Goal: Contribute content: Add original content to the website for others to see

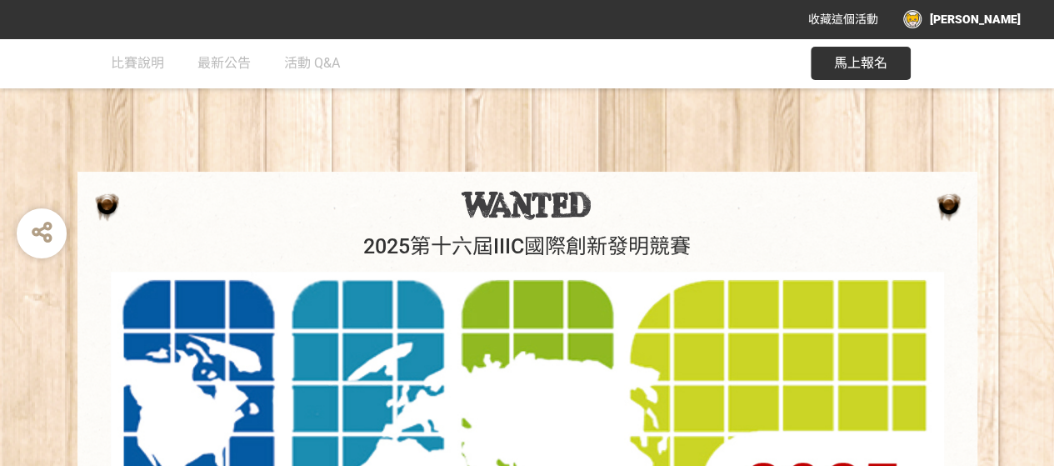
click at [858, 63] on span "馬上報名" at bounding box center [860, 63] width 53 height 16
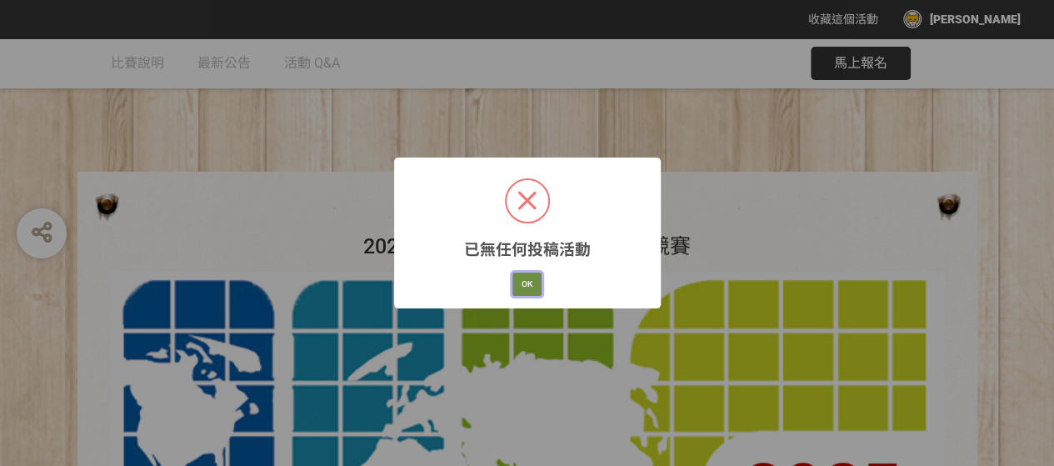
click at [525, 282] on button "OK" at bounding box center [526, 283] width 29 height 23
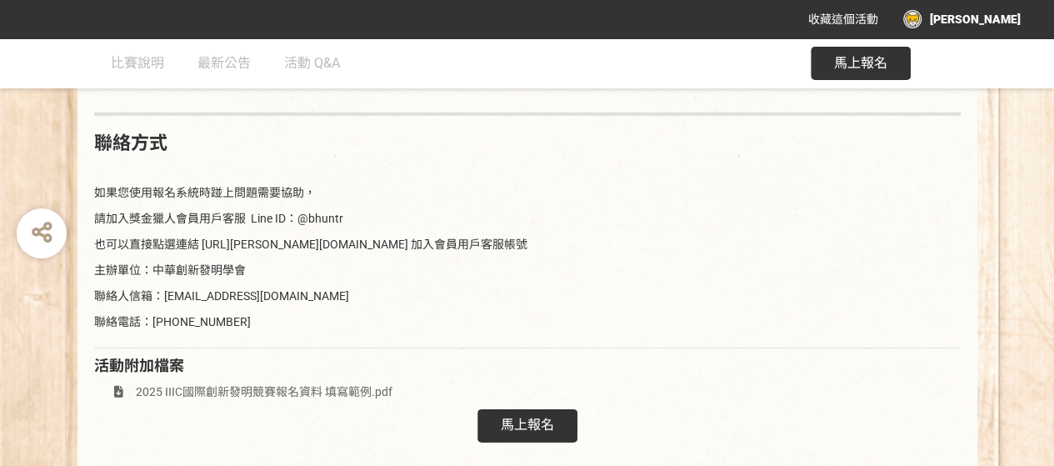
scroll to position [2501, 0]
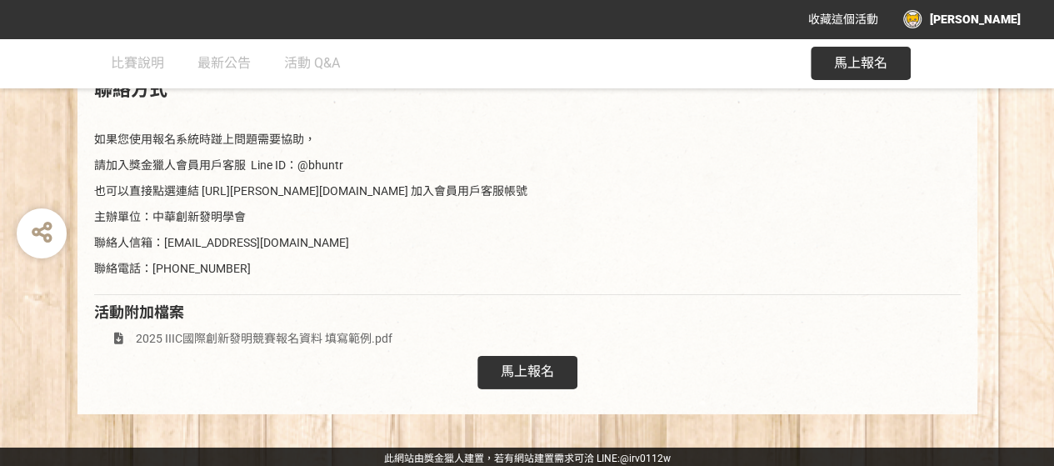
click at [516, 363] on span "馬上報名" at bounding box center [527, 371] width 53 height 16
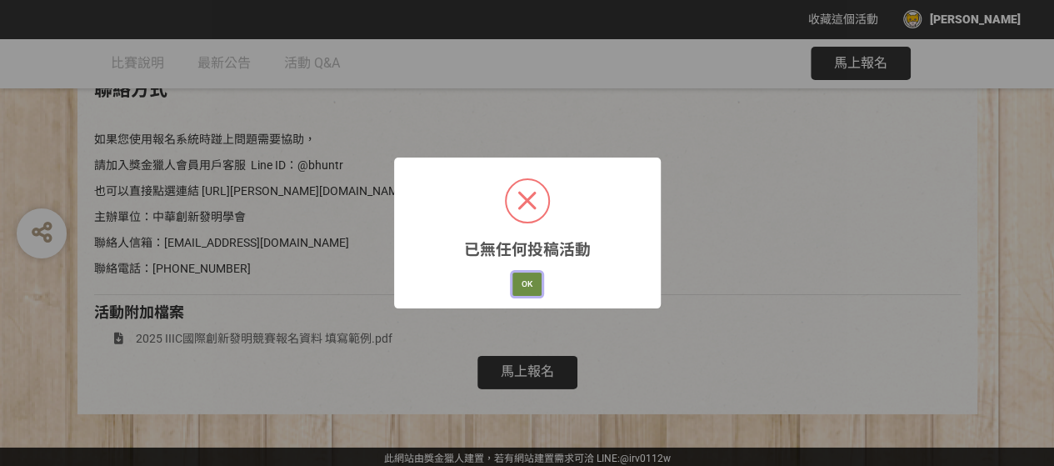
click at [526, 280] on button "OK" at bounding box center [526, 283] width 29 height 23
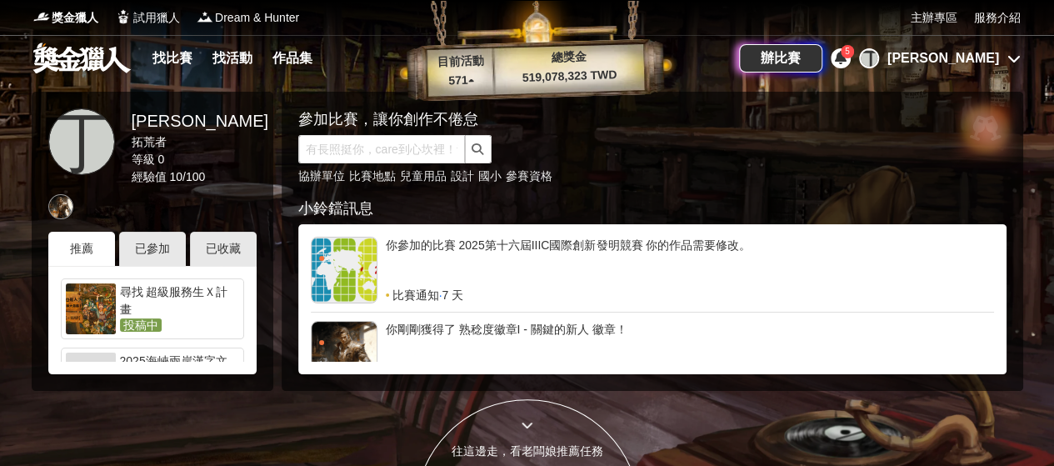
click at [1015, 57] on icon at bounding box center [1013, 58] width 13 height 13
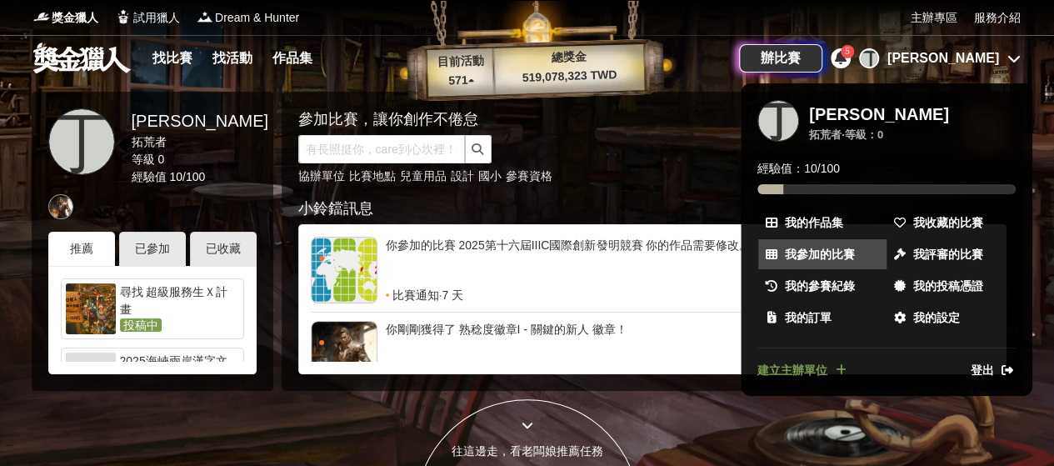
click at [841, 251] on span "我參加的比賽" at bounding box center [820, 254] width 70 height 17
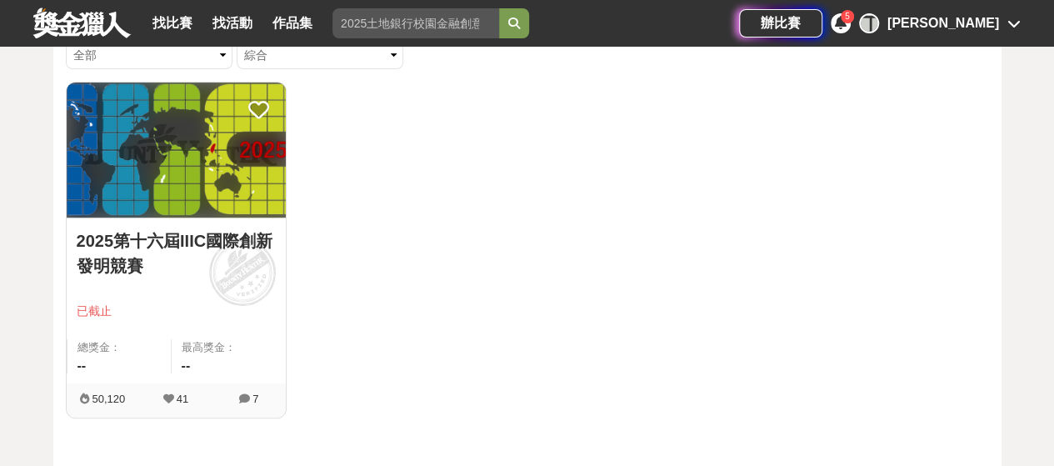
scroll to position [188, 0]
click at [188, 246] on link "2025第十六屆IIIC國際創新發明競賽" at bounding box center [176, 254] width 199 height 50
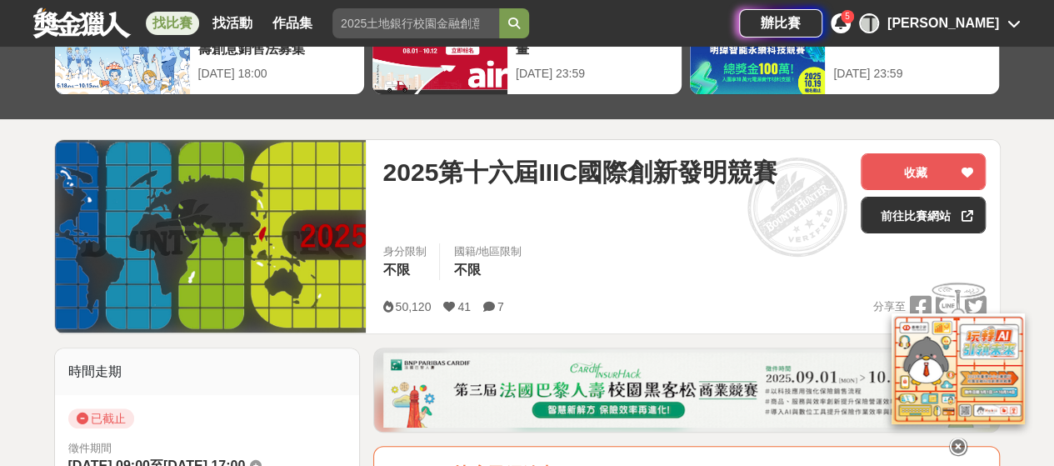
scroll to position [116, 0]
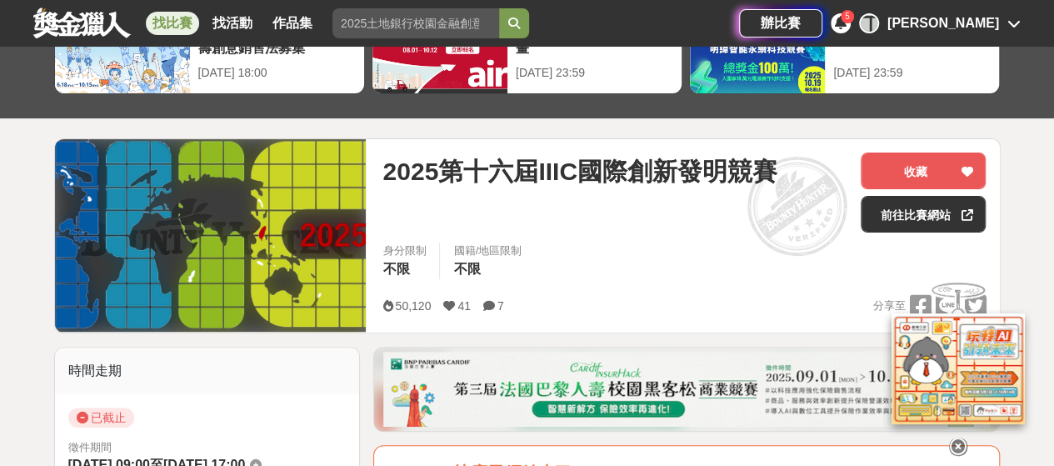
click at [1007, 27] on icon at bounding box center [1013, 23] width 13 height 13
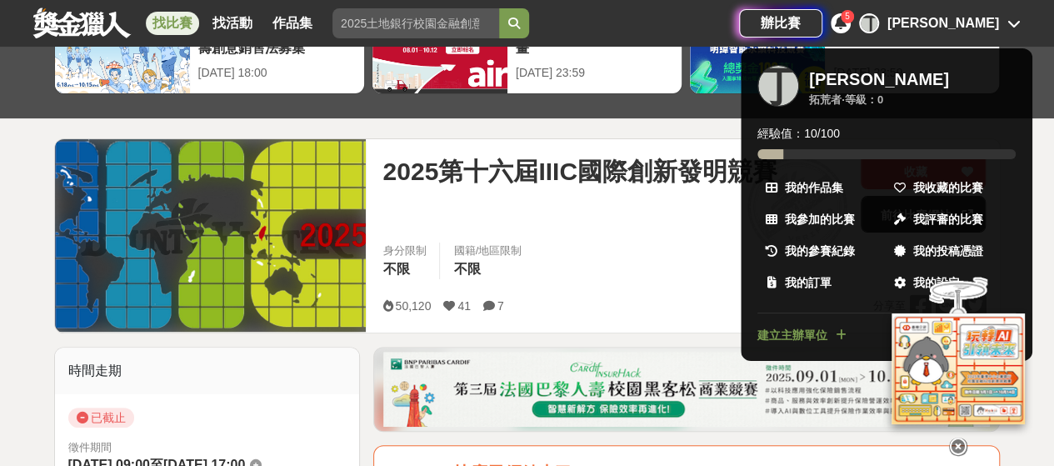
click at [854, 22] on div "5" at bounding box center [847, 16] width 13 height 13
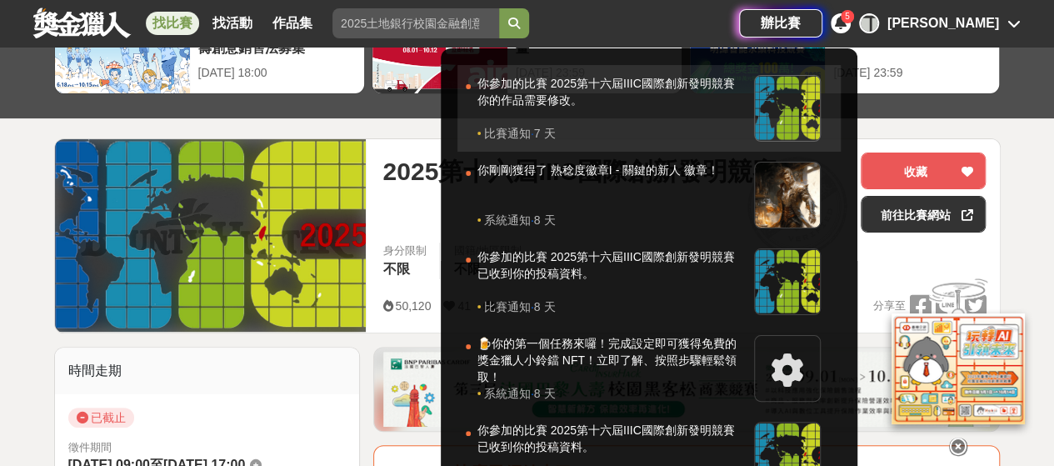
click at [735, 82] on div "你參加的比賽 2025第十六屆IIIC國際創新發明競賽 你的作品需要修改。" at bounding box center [611, 100] width 268 height 50
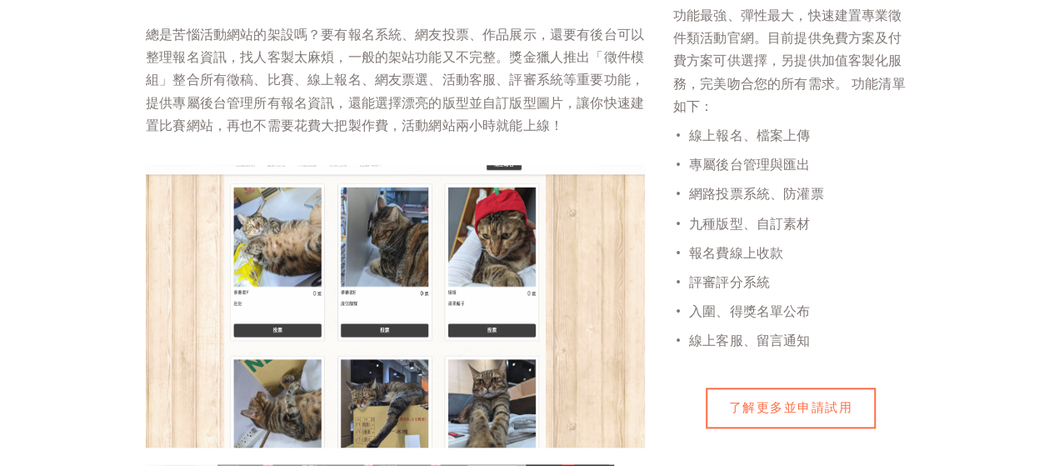
scroll to position [623, 0]
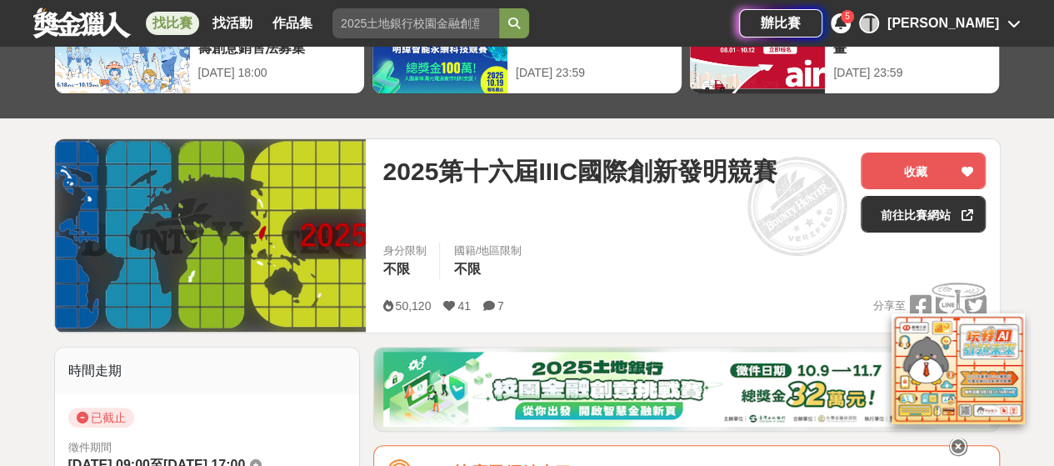
click at [854, 17] on div "5" at bounding box center [847, 16] width 13 height 13
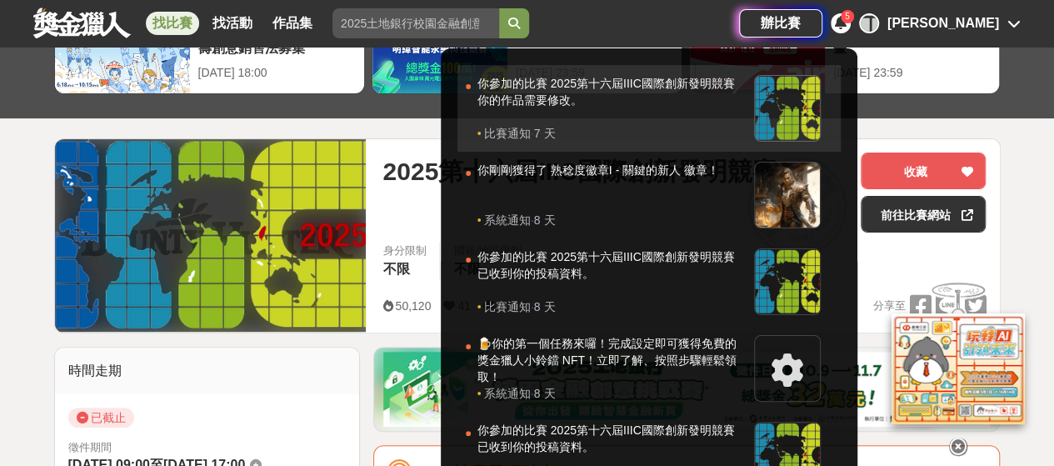
click at [720, 84] on div "你參加的比賽 2025第十六屆IIIC國際創新發明競賽 你的作品需要修改。" at bounding box center [611, 100] width 268 height 50
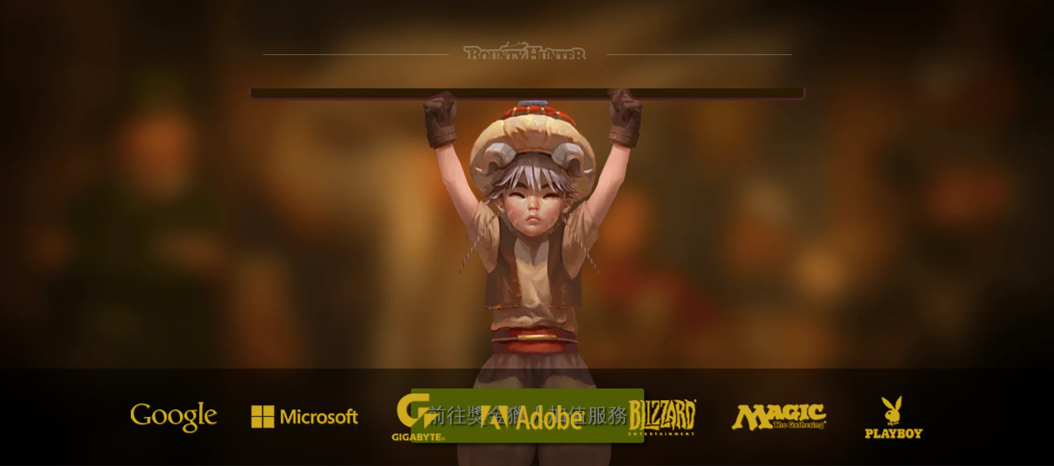
click at [549, 429] on div at bounding box center [527, 416] width 792 height 47
click at [405, 93] on div "前往獎金獵人加值服務" at bounding box center [527, 276] width 1054 height 377
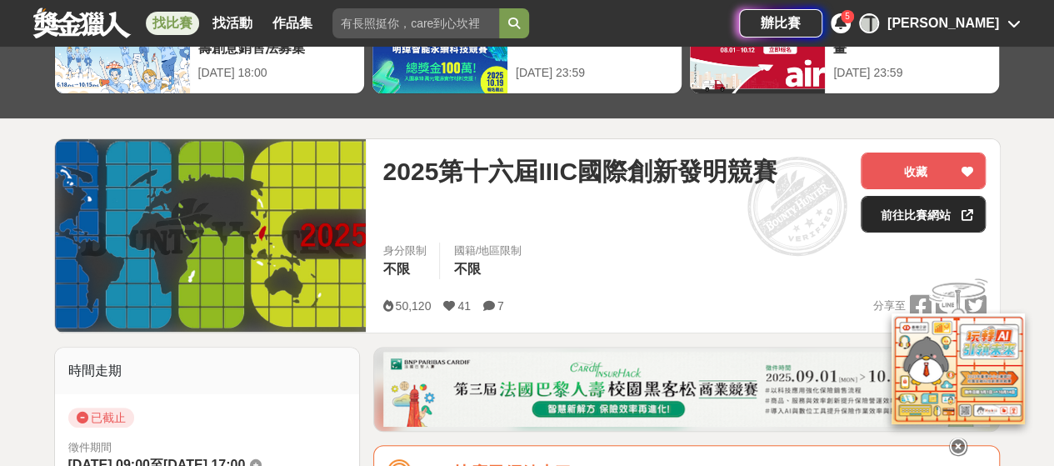
click at [925, 218] on link "前往比賽網站" at bounding box center [923, 214] width 125 height 37
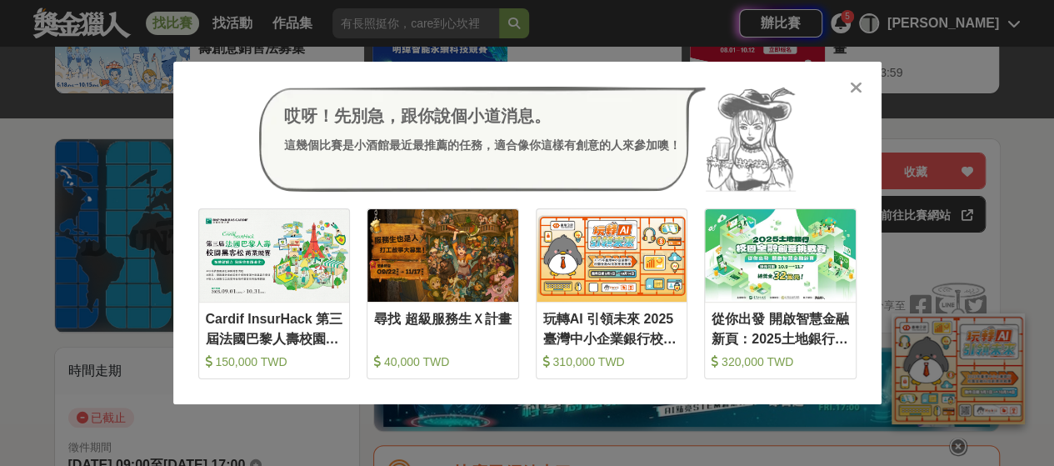
click at [855, 83] on icon at bounding box center [856, 87] width 12 height 17
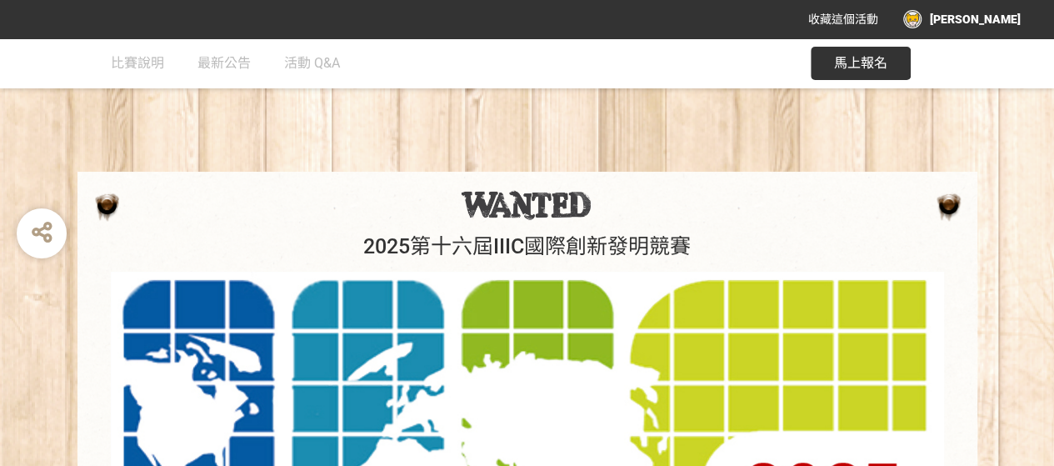
click at [999, 24] on div "[PERSON_NAME]" at bounding box center [961, 19] width 117 height 18
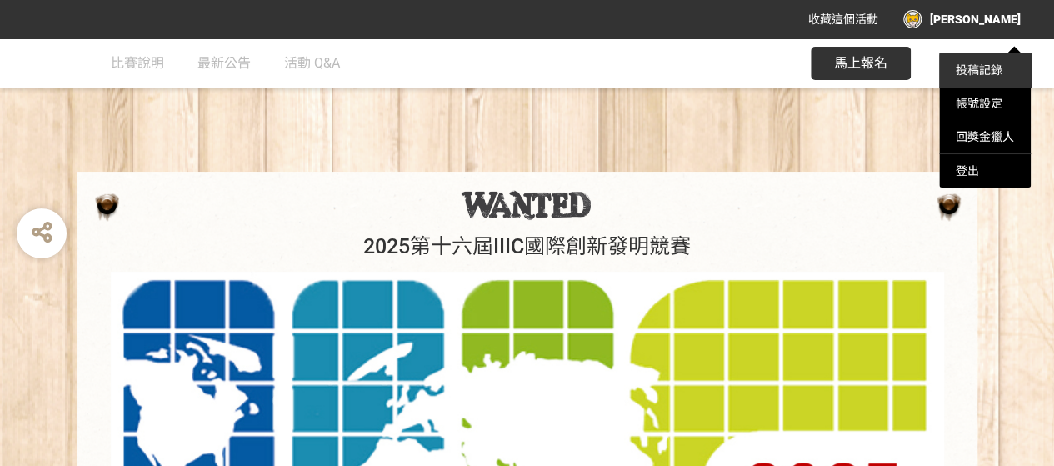
click at [978, 69] on link "投稿記錄" at bounding box center [978, 69] width 47 height 13
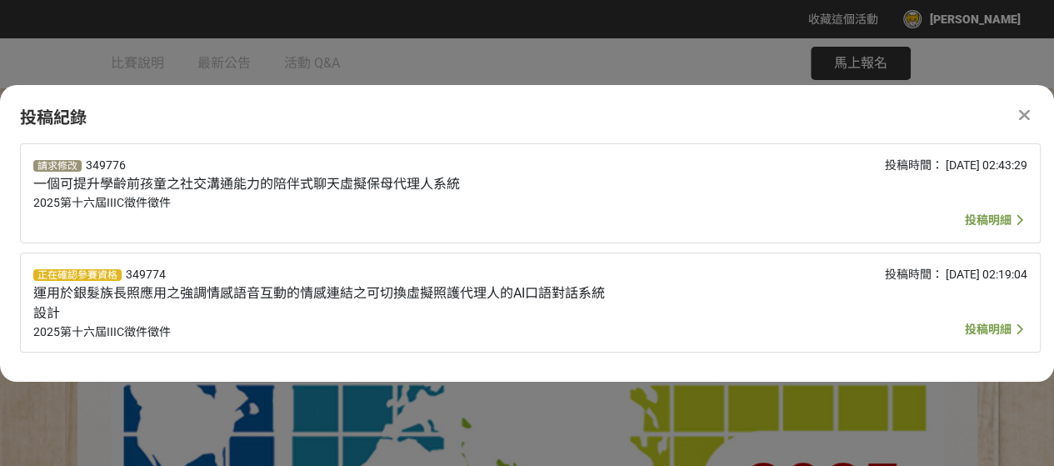
click at [985, 222] on span "投稿明細" at bounding box center [988, 219] width 47 height 13
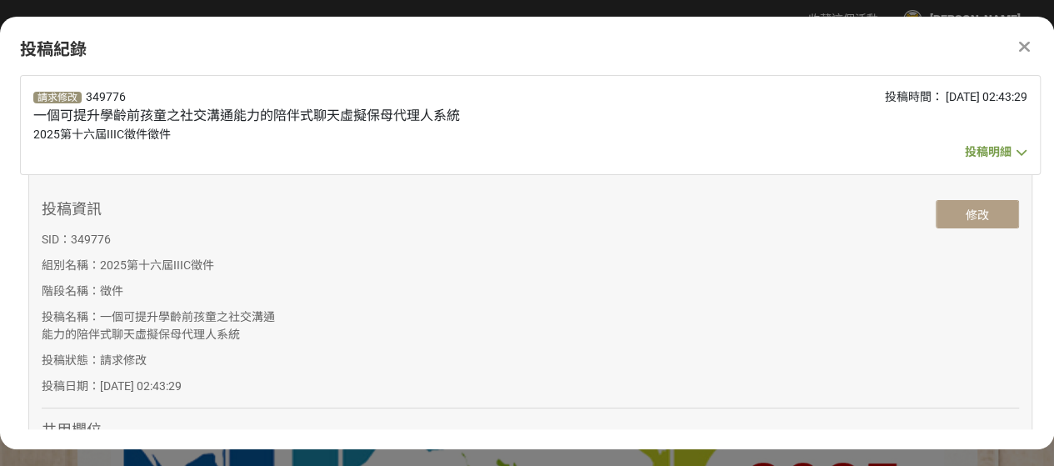
click at [970, 217] on button "修改" at bounding box center [976, 214] width 83 height 28
select select "無專利"
select select "電子郵件"
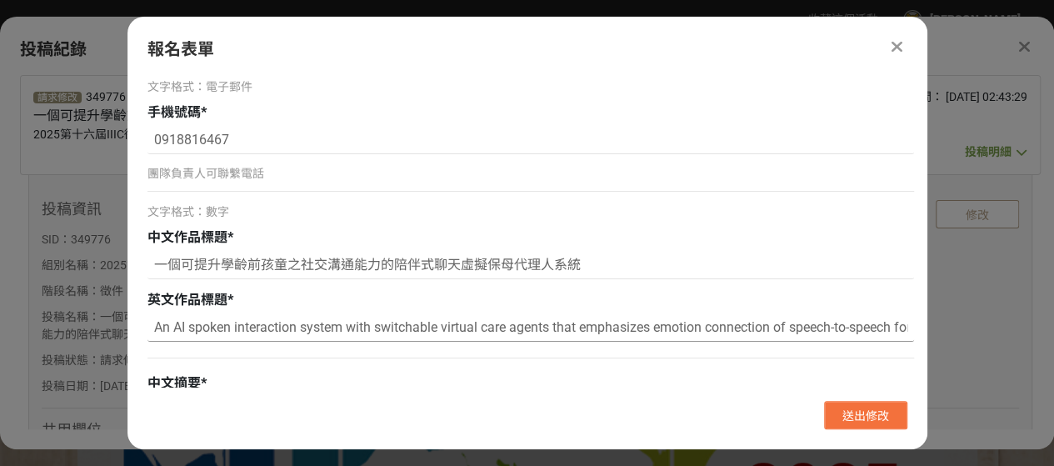
drag, startPoint x: 905, startPoint y: 326, endPoint x: 151, endPoint y: 377, distance: 756.4
click at [378, 326] on input "An AI spoken interaction system with switchable virtual care agents that emphas…" at bounding box center [530, 326] width 766 height 28
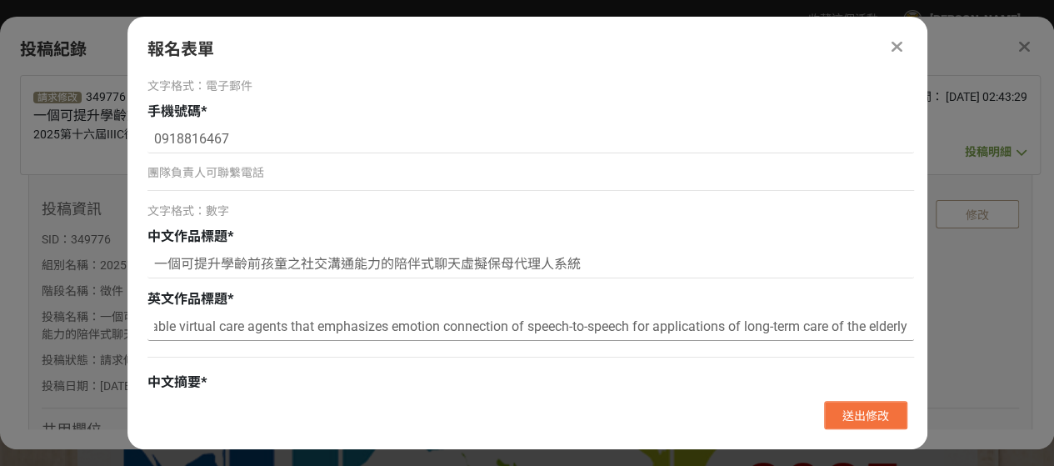
drag, startPoint x: 153, startPoint y: 325, endPoint x: 921, endPoint y: 321, distance: 768.0
click at [921, 321] on div "(1)主要創作人英文全名 * [PERSON_NAME] (1)主要創作人中文全名 * [PERSON_NAME] (2)共同創作人英文全名 You-[PER…" at bounding box center [527, 231] width 800 height 312
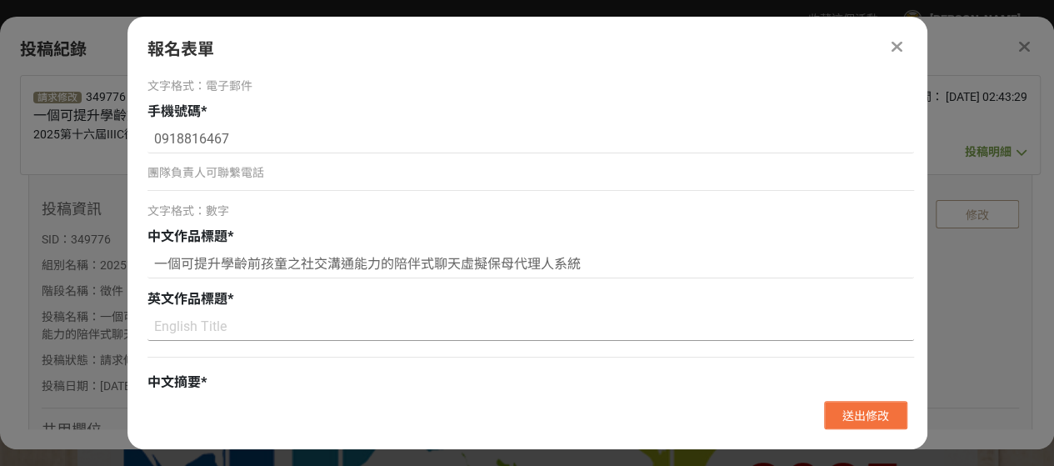
scroll to position [0, 0]
paste input "A companion chat virtual nanny agent for enhancing social communication skills …"
type input "A companion chat virtual nanny agent for enhancing social communication skills …"
click at [380, 261] on input "一個可提升學齡前孩童之社交溝通能力的陪伴式聊天虛擬保母代理人系統" at bounding box center [530, 264] width 766 height 28
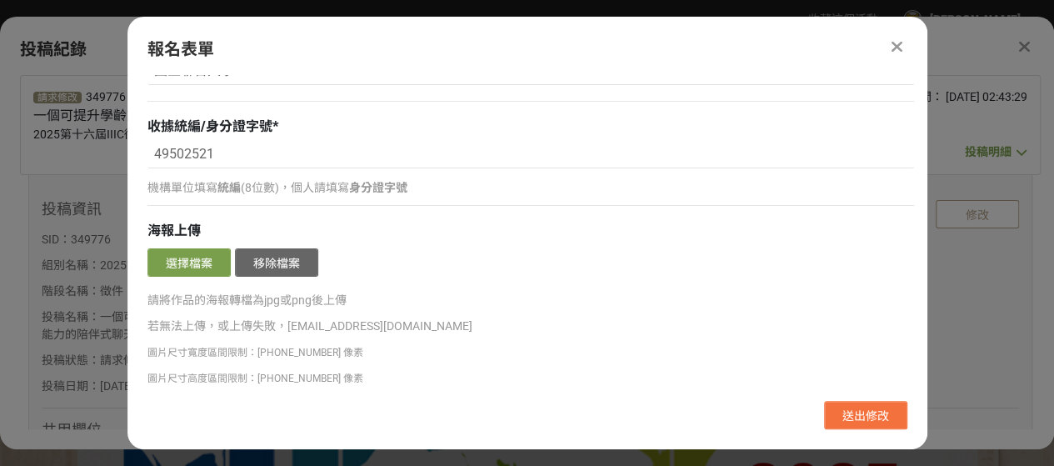
scroll to position [2434, 0]
click at [191, 252] on button "選擇檔案" at bounding box center [188, 261] width 83 height 28
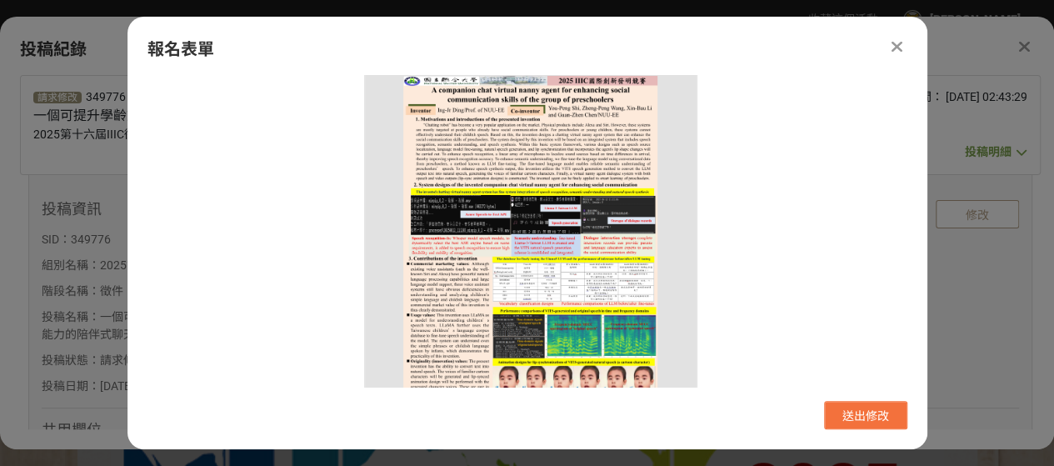
scroll to position [2607, 0]
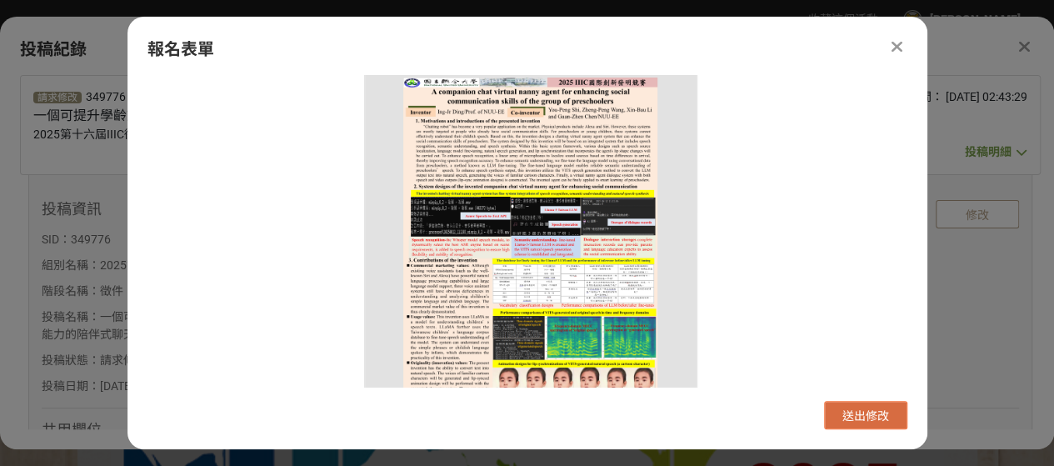
click at [873, 416] on span "送出修改" at bounding box center [865, 415] width 47 height 13
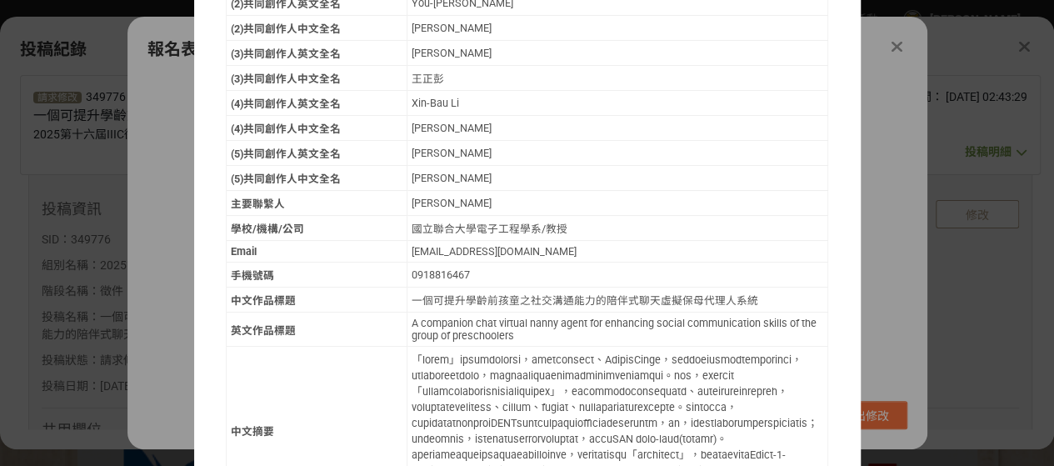
scroll to position [203, 0]
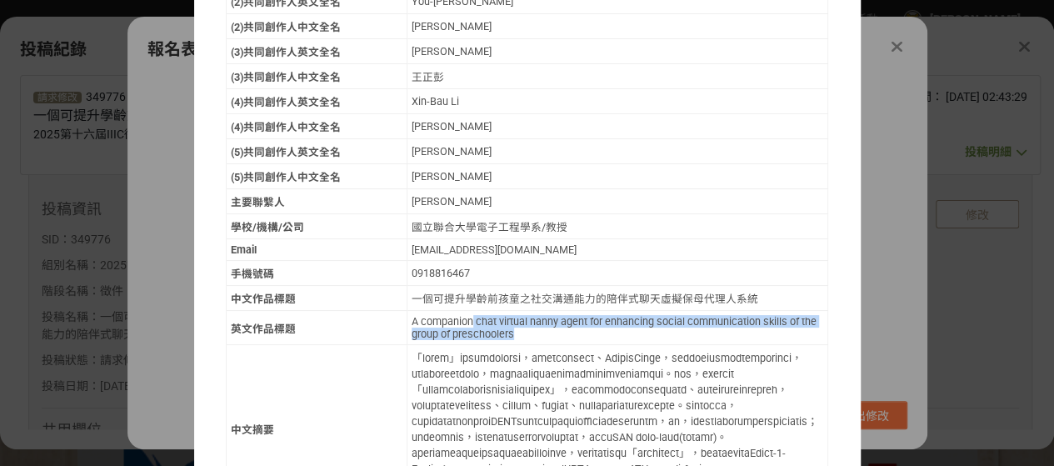
drag, startPoint x: 467, startPoint y: 305, endPoint x: 745, endPoint y: 320, distance: 277.8
click at [745, 320] on div "A companion chat virtual nanny agent for enhancing social communication skills …" at bounding box center [618, 327] width 412 height 25
click at [706, 324] on div "A companion chat virtual nanny agent for enhancing social communication skills …" at bounding box center [618, 327] width 412 height 25
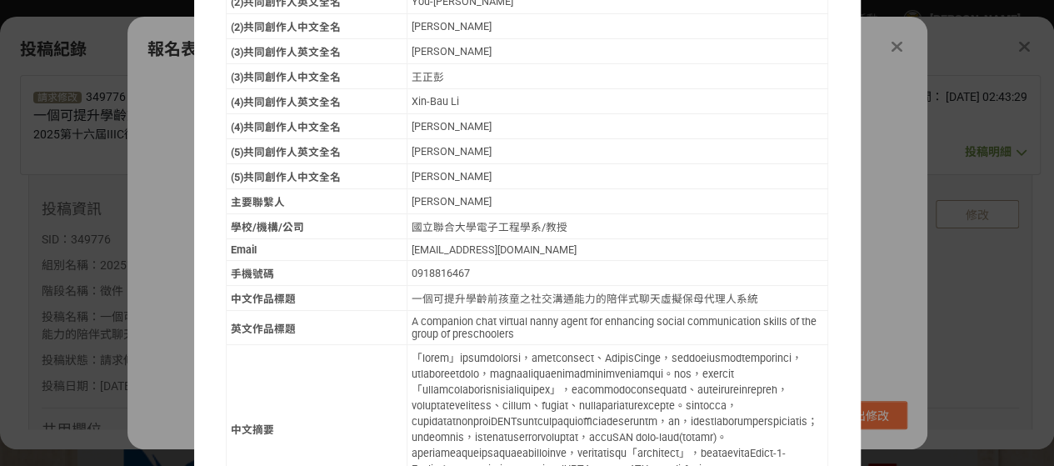
click at [706, 324] on div "A companion chat virtual nanny agent for enhancing social communication skills …" at bounding box center [618, 327] width 412 height 25
drag, startPoint x: 646, startPoint y: 304, endPoint x: 658, endPoint y: 317, distance: 17.1
click at [658, 317] on div "A companion chat virtual nanny agent for enhancing social communication skills …" at bounding box center [618, 327] width 412 height 25
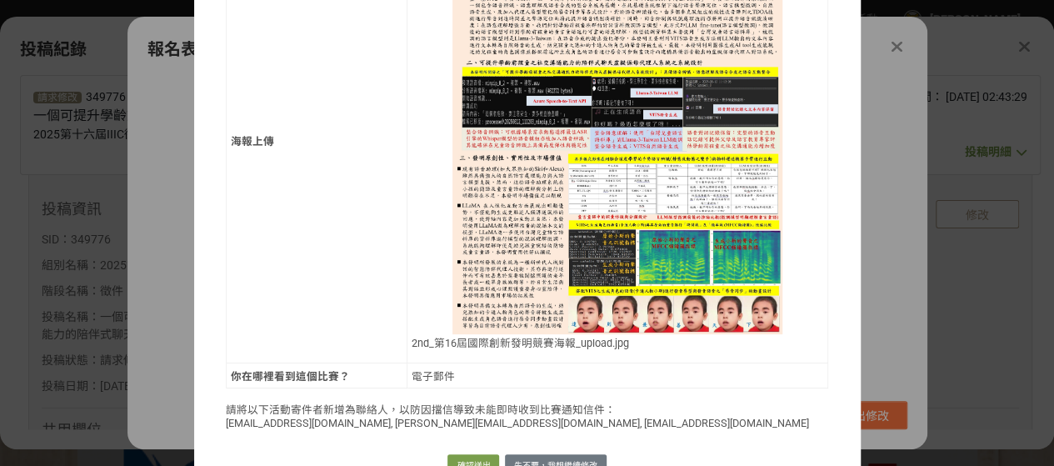
scroll to position [1183, 0]
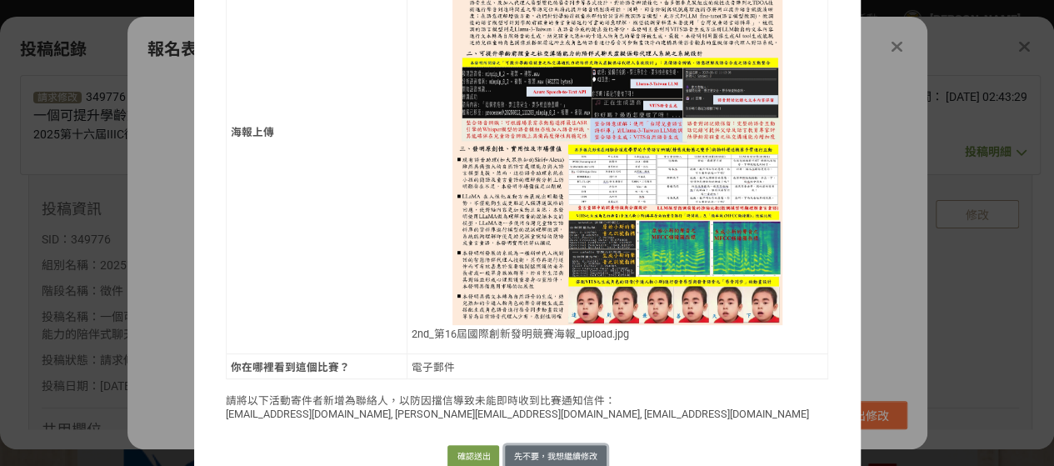
click at [576, 445] on button "先不要，我想繼續修改" at bounding box center [556, 456] width 102 height 23
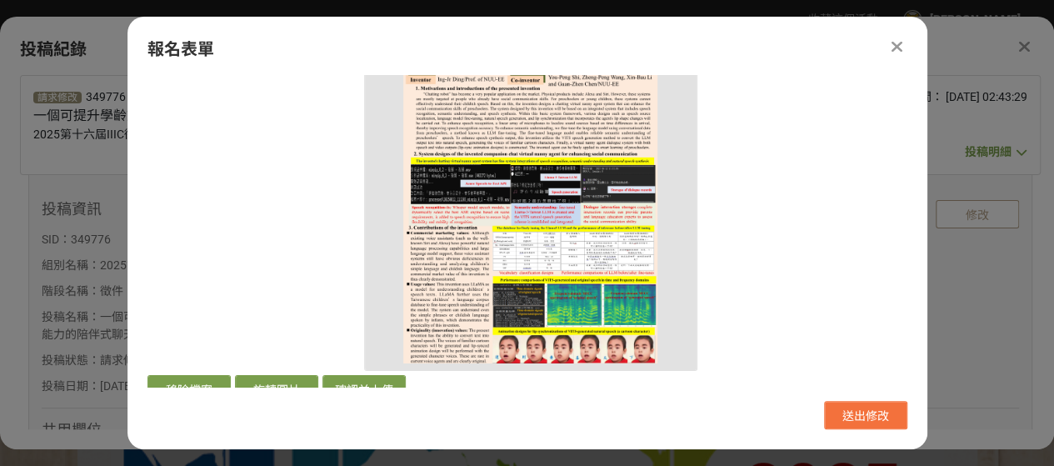
scroll to position [2646, 0]
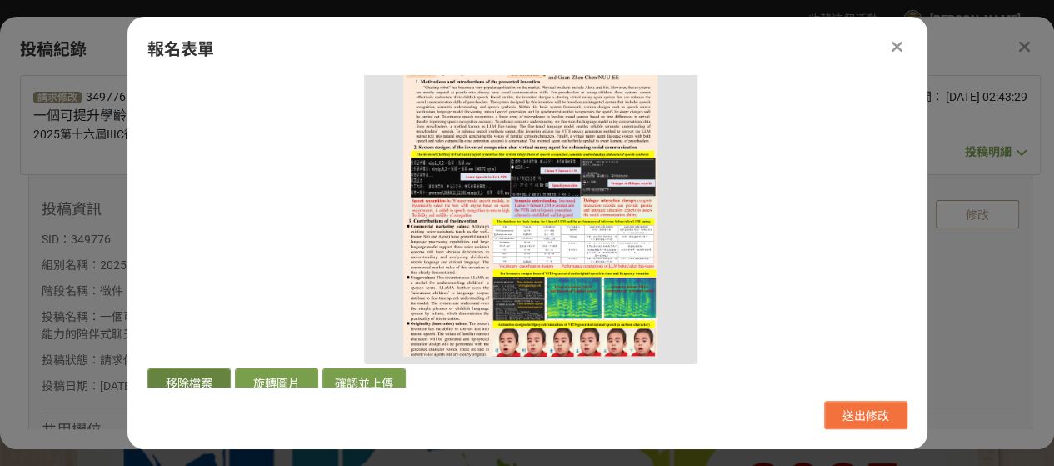
click at [205, 368] on button "移除檔案" at bounding box center [188, 382] width 83 height 28
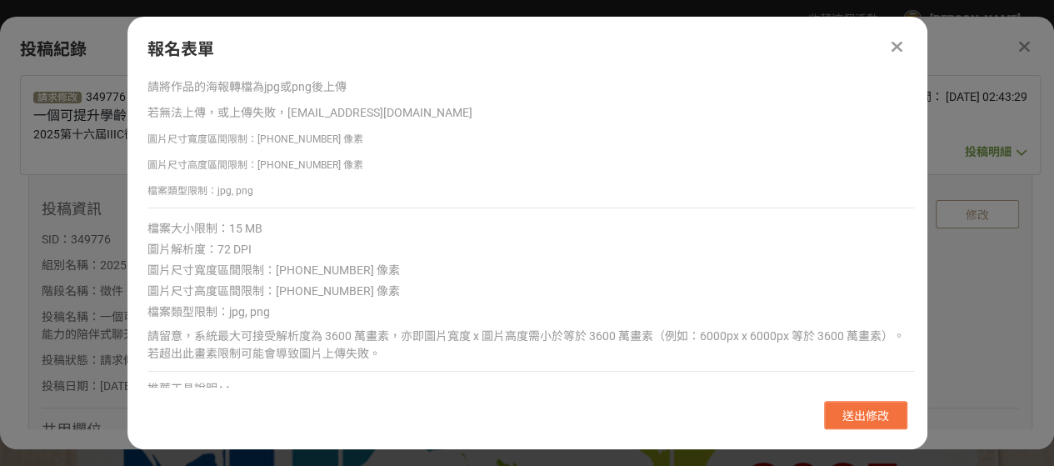
scroll to position [2313, 0]
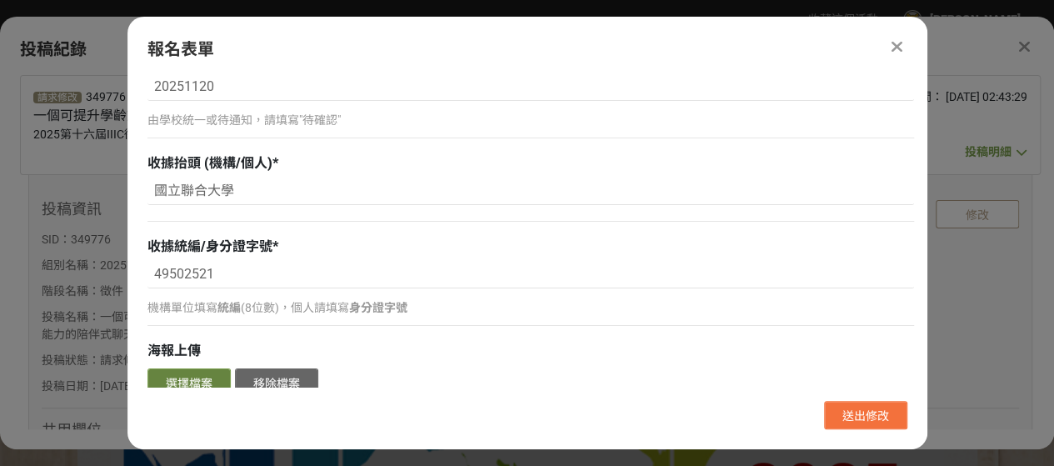
click at [207, 378] on button "選擇檔案" at bounding box center [188, 382] width 83 height 28
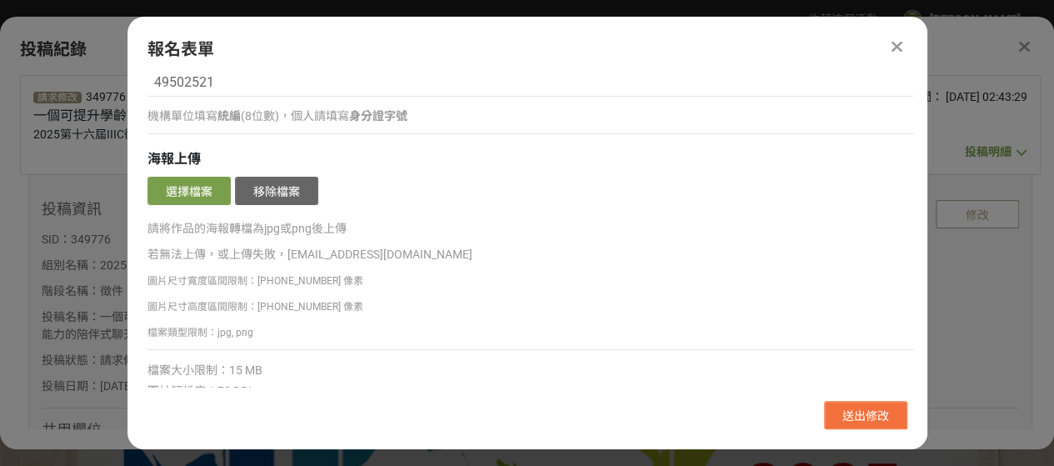
scroll to position [2505, 0]
click at [193, 180] on button "選擇檔案" at bounding box center [188, 191] width 83 height 28
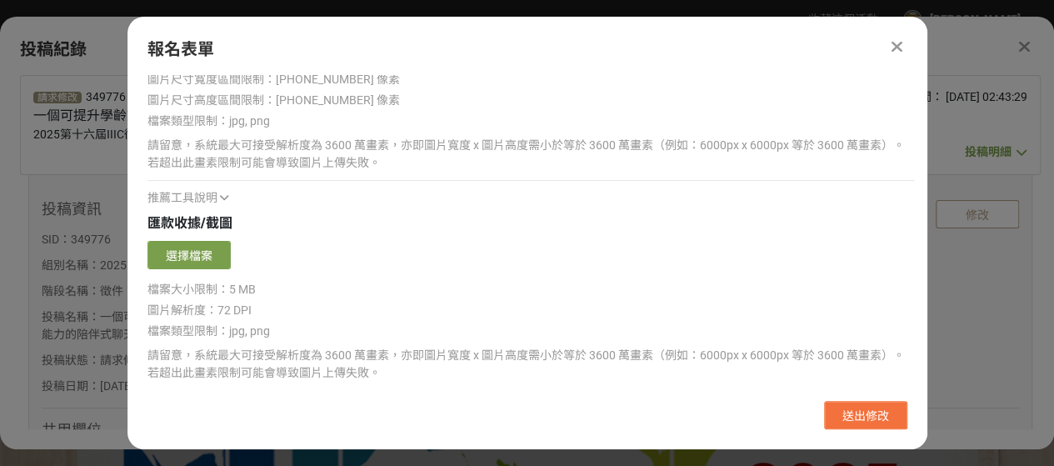
scroll to position [2921, 0]
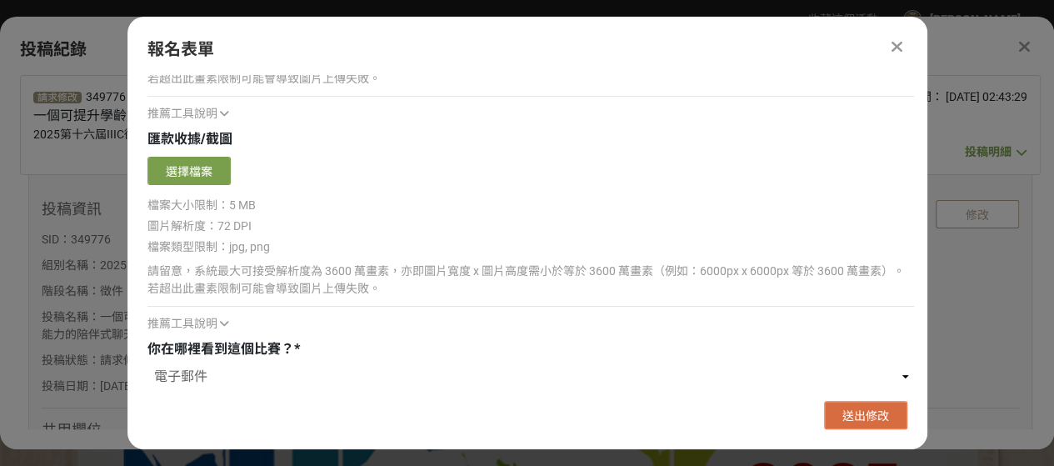
click at [868, 409] on span "送出修改" at bounding box center [865, 415] width 47 height 13
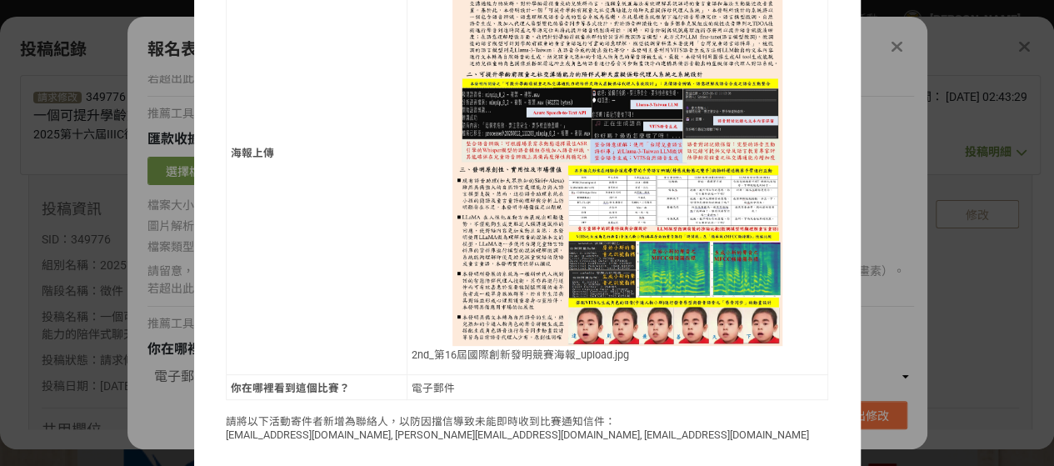
scroll to position [1183, 0]
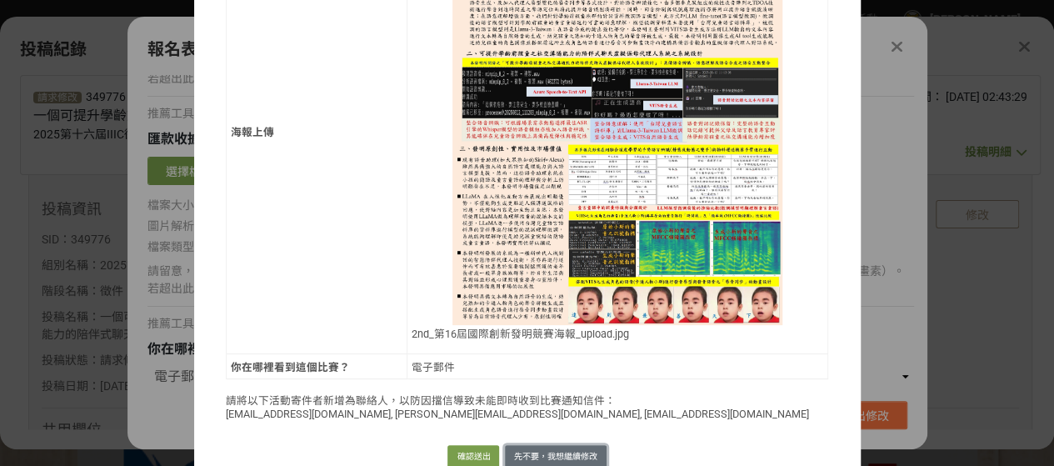
click at [556, 445] on button "先不要，我想繼續修改" at bounding box center [556, 456] width 102 height 23
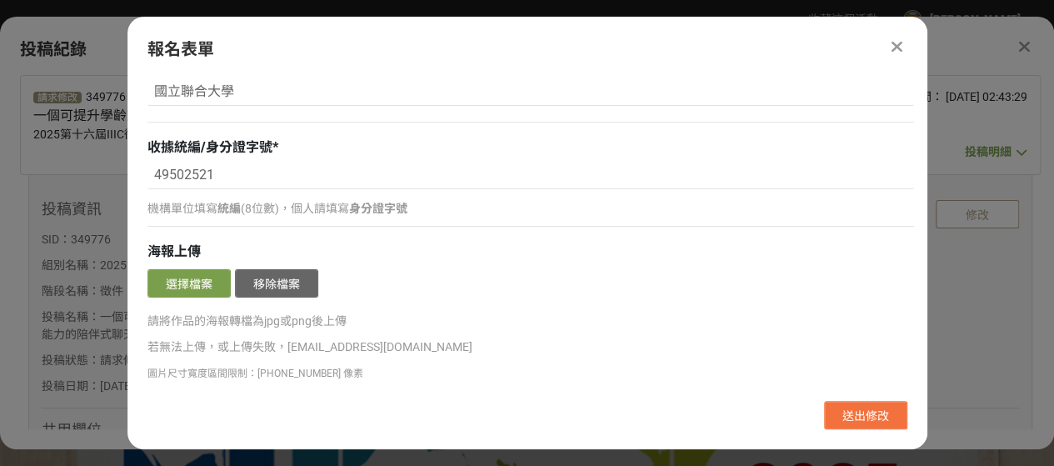
scroll to position [2399, 0]
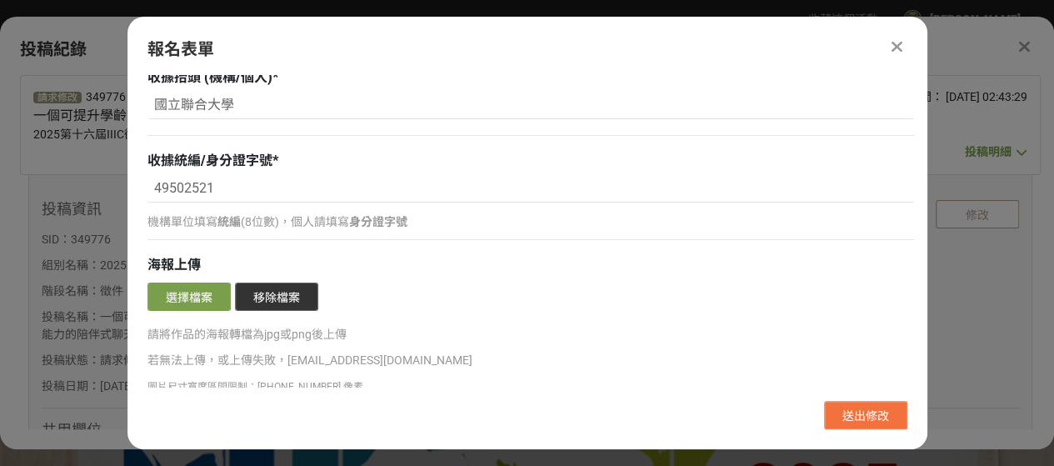
click at [285, 286] on button "移除檔案" at bounding box center [276, 296] width 83 height 28
click at [180, 289] on button "選擇檔案" at bounding box center [188, 296] width 83 height 28
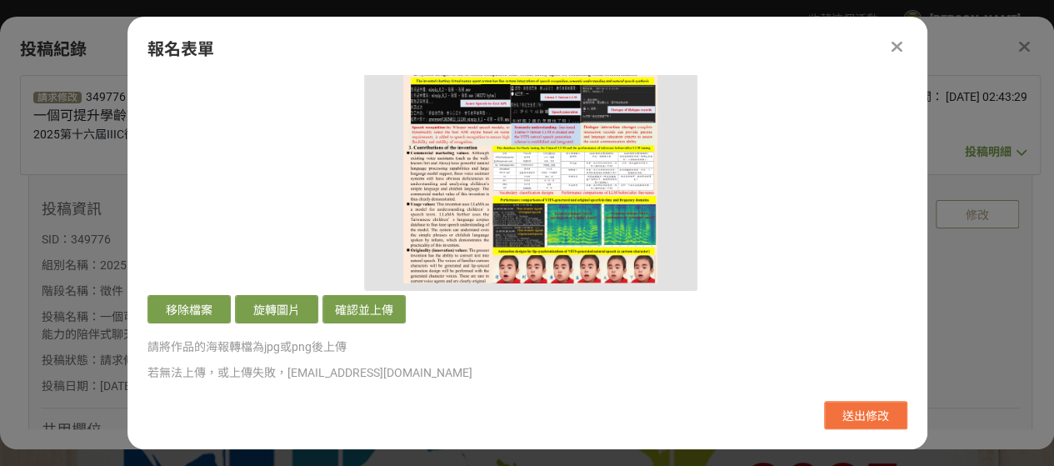
scroll to position [2723, 0]
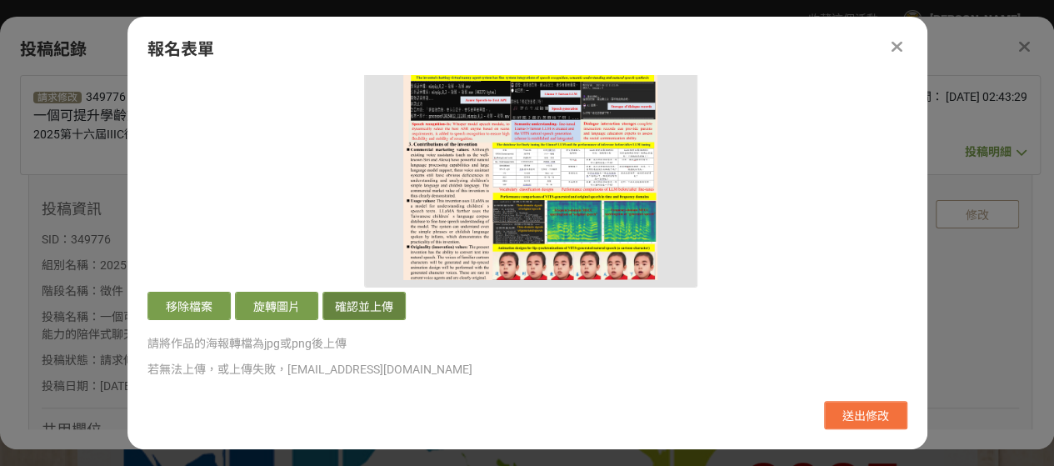
click at [373, 301] on button "確認並上傳" at bounding box center [363, 306] width 83 height 28
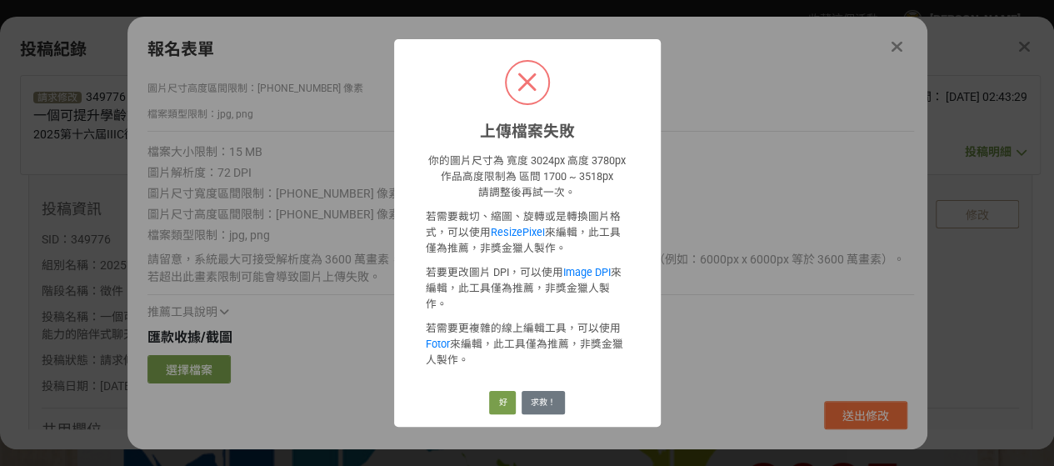
scroll to position [2390, 0]
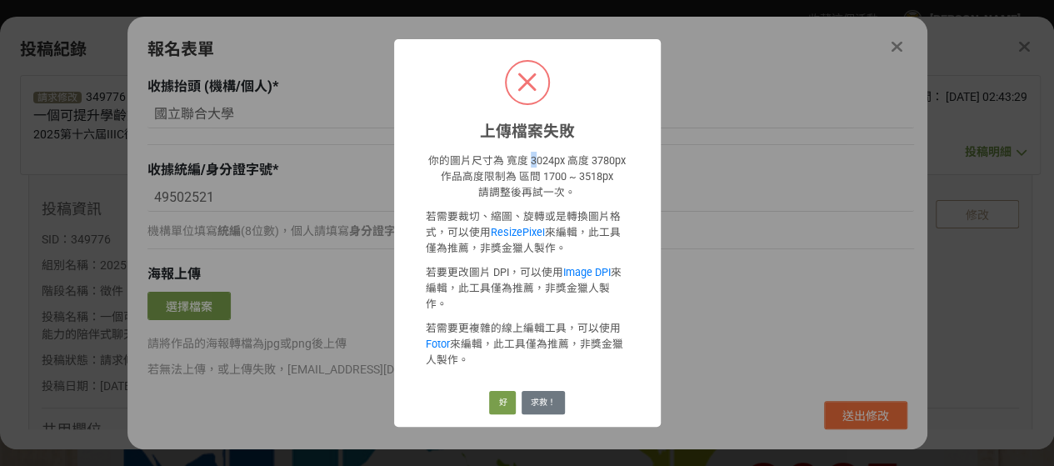
drag, startPoint x: 527, startPoint y: 174, endPoint x: 536, endPoint y: 175, distance: 8.4
click at [536, 175] on p "你的圖片尺寸為 寬度 3024px 高度 3780px 作品高度限制為 區間 1700 ~ 3518px 請調整後再試一次。" at bounding box center [527, 175] width 203 height 47
click at [546, 199] on p "你的圖片尺寸為 寬度 3024px 高度 3780px 作品高度限制為 區間 1700 ~ 3518px 請調整後再試一次。" at bounding box center [527, 175] width 203 height 47
click at [528, 238] on link "ResizePixel" at bounding box center [518, 232] width 54 height 12
click at [504, 391] on button "好" at bounding box center [502, 402] width 27 height 23
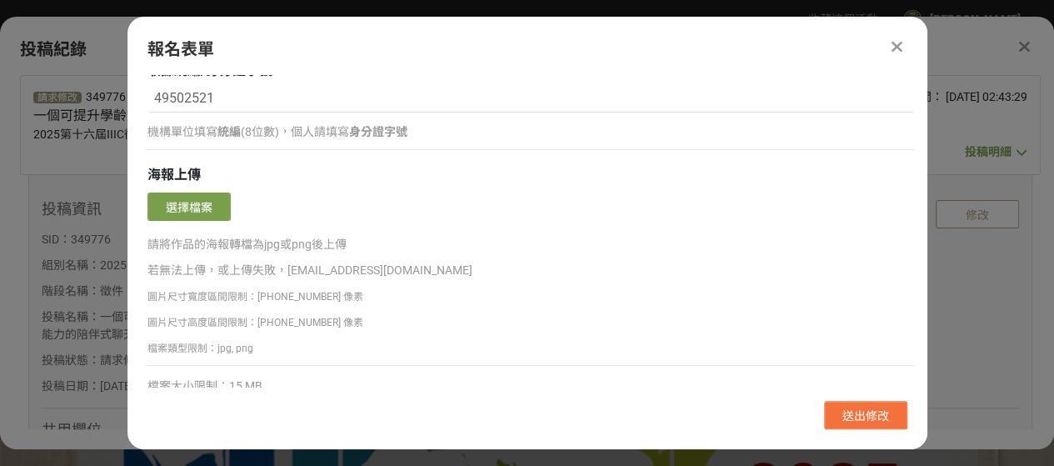
scroll to position [2487, 0]
click at [185, 196] on button "選擇檔案" at bounding box center [188, 208] width 83 height 28
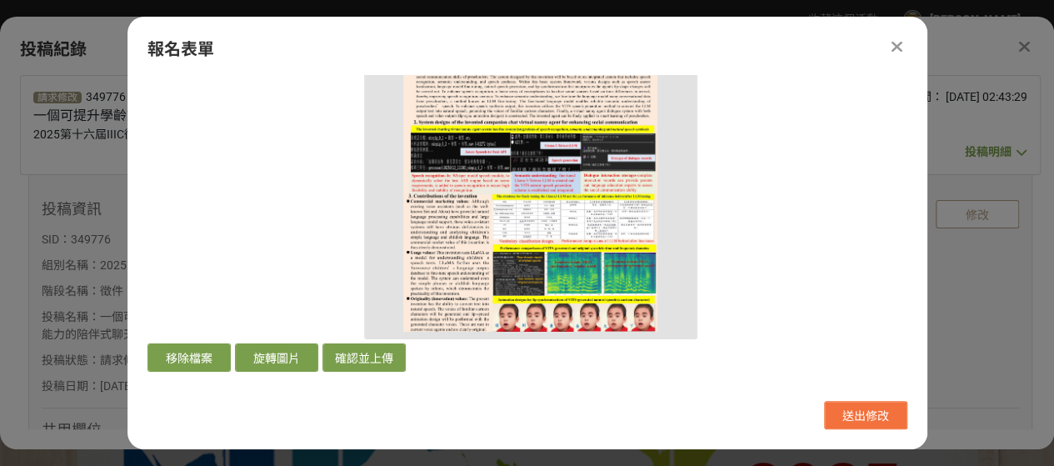
scroll to position [2672, 0]
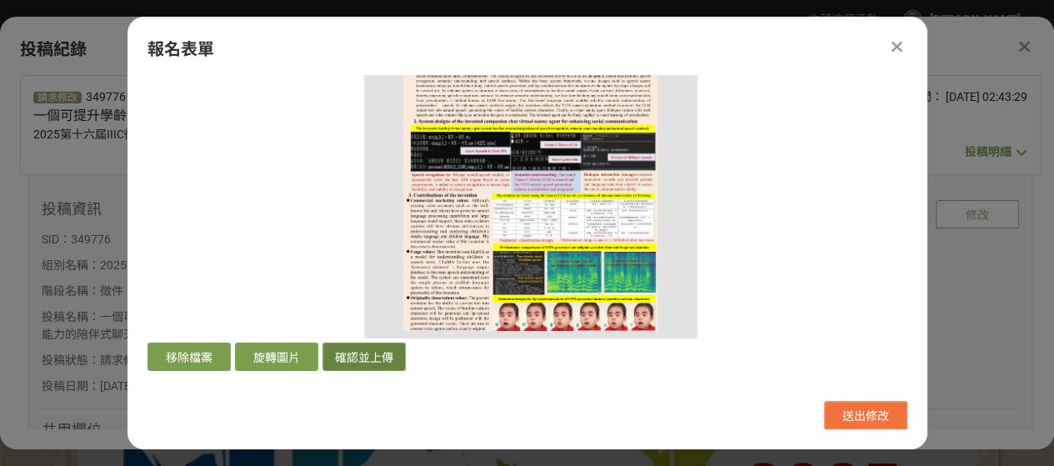
click at [372, 352] on button "確認並上傳" at bounding box center [363, 356] width 83 height 28
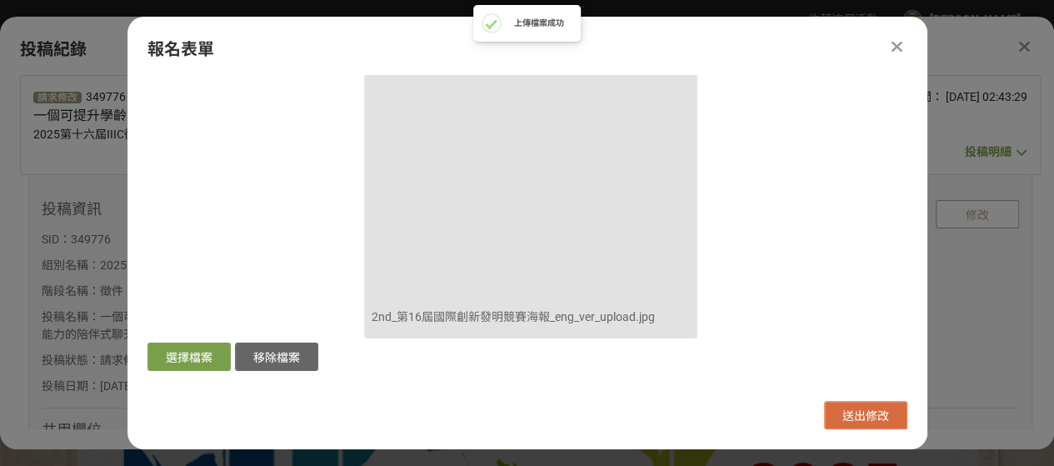
click at [855, 412] on span "送出修改" at bounding box center [865, 415] width 47 height 13
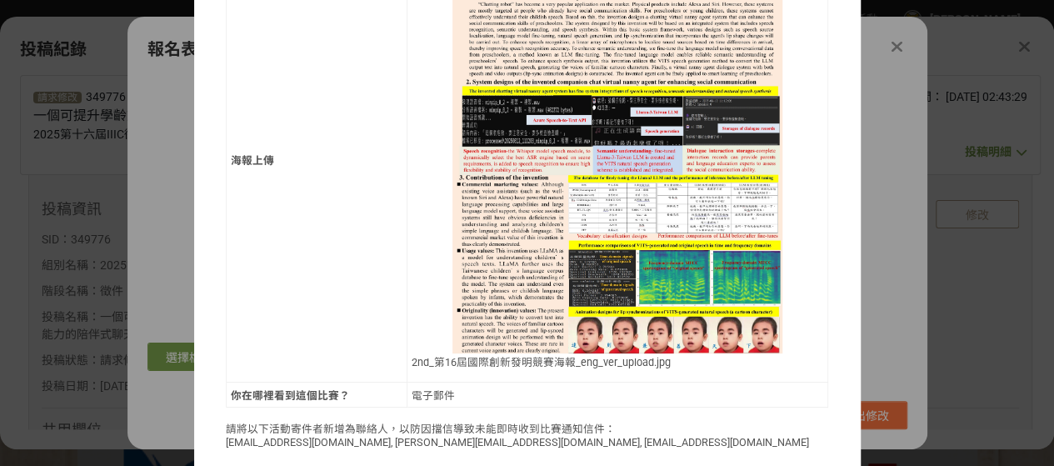
scroll to position [1170, 0]
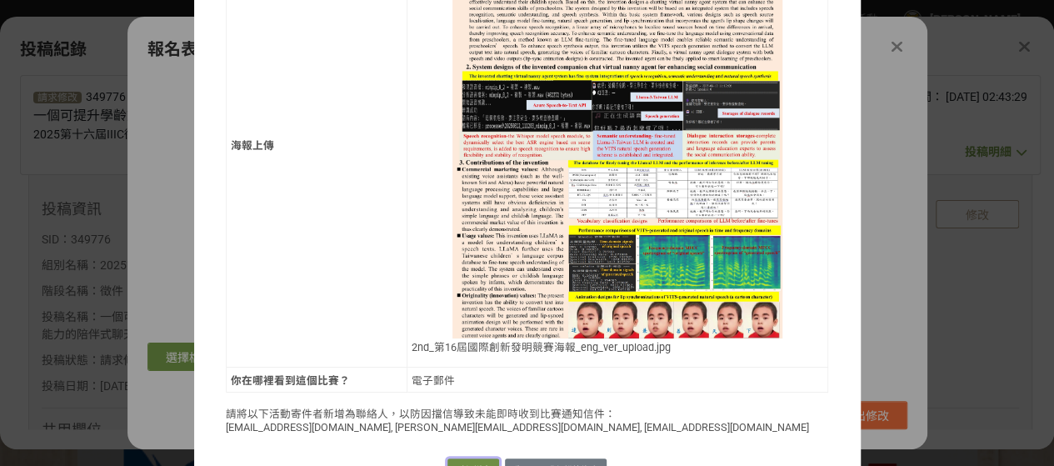
click at [465, 458] on button "確認送出" at bounding box center [473, 469] width 52 height 23
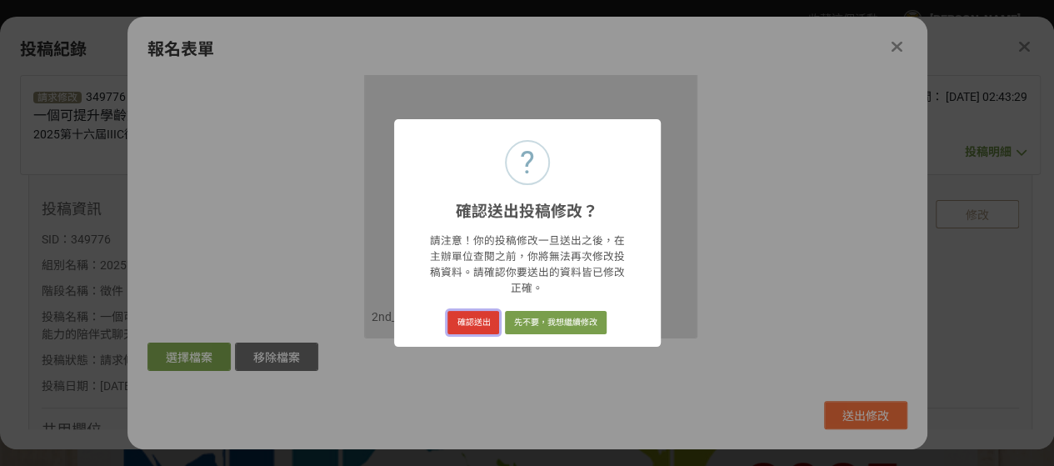
click at [476, 311] on button "確認送出" at bounding box center [473, 322] width 52 height 23
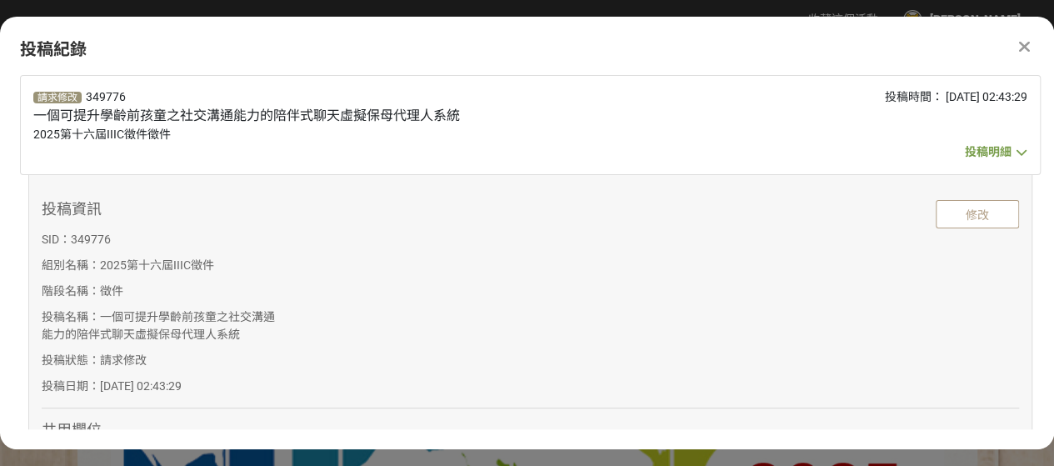
click at [1001, 152] on span "投稿明細" at bounding box center [988, 151] width 47 height 13
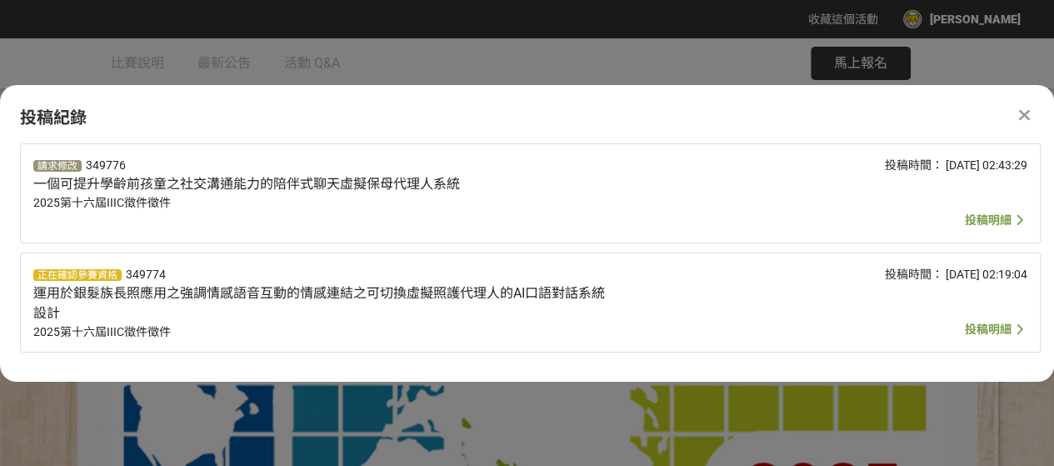
click at [972, 328] on span "投稿明細" at bounding box center [988, 328] width 47 height 13
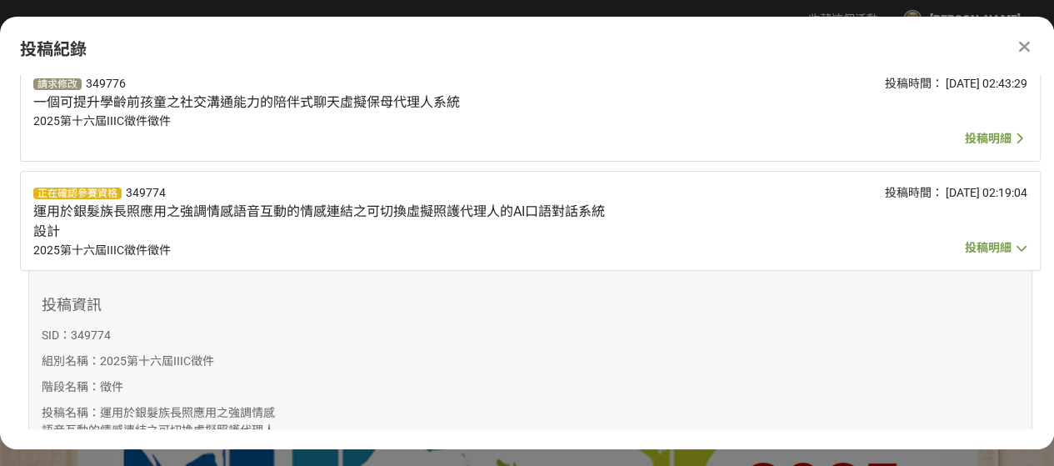
scroll to position [0, 0]
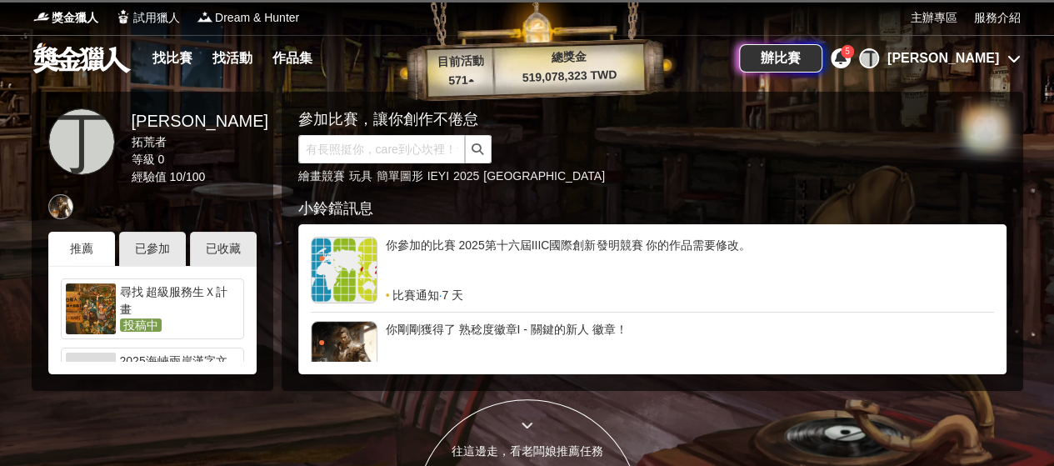
click at [1015, 56] on icon at bounding box center [1013, 58] width 13 height 13
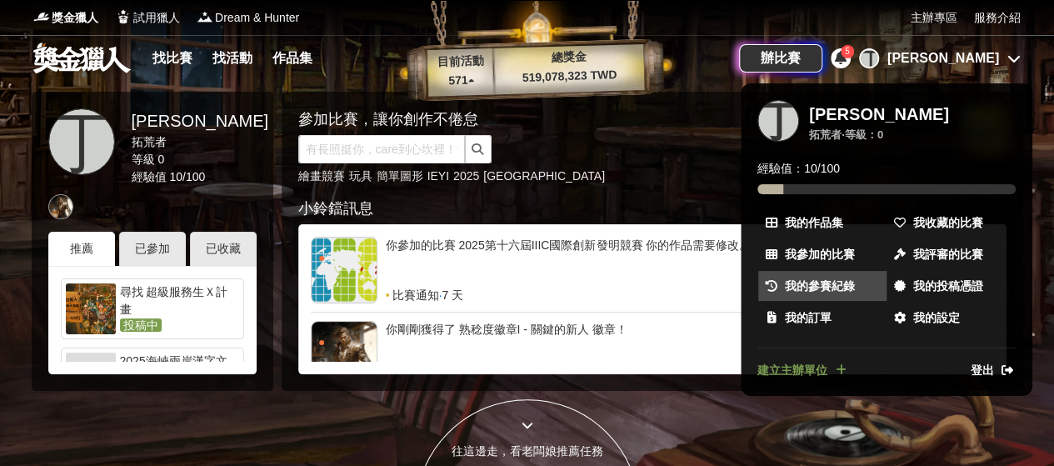
click at [826, 284] on span "我的參賽紀錄" at bounding box center [820, 285] width 70 height 17
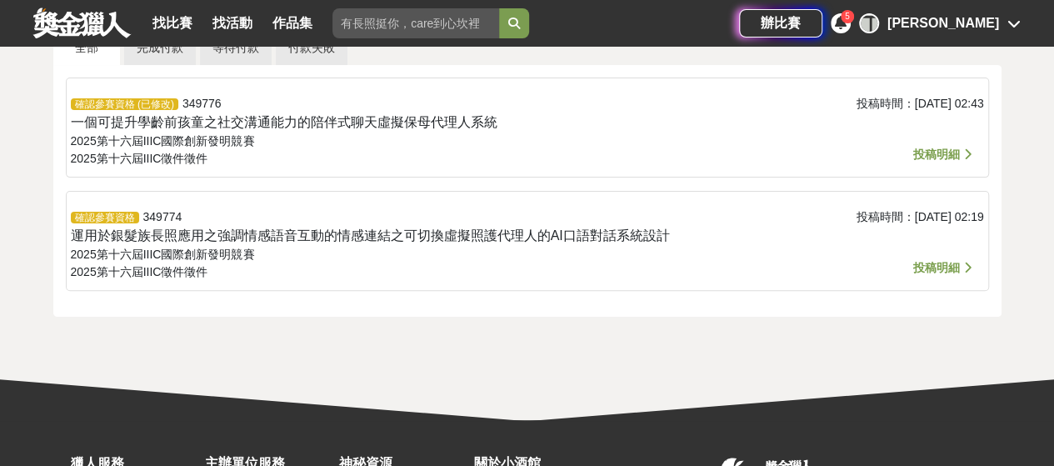
scroll to position [144, 0]
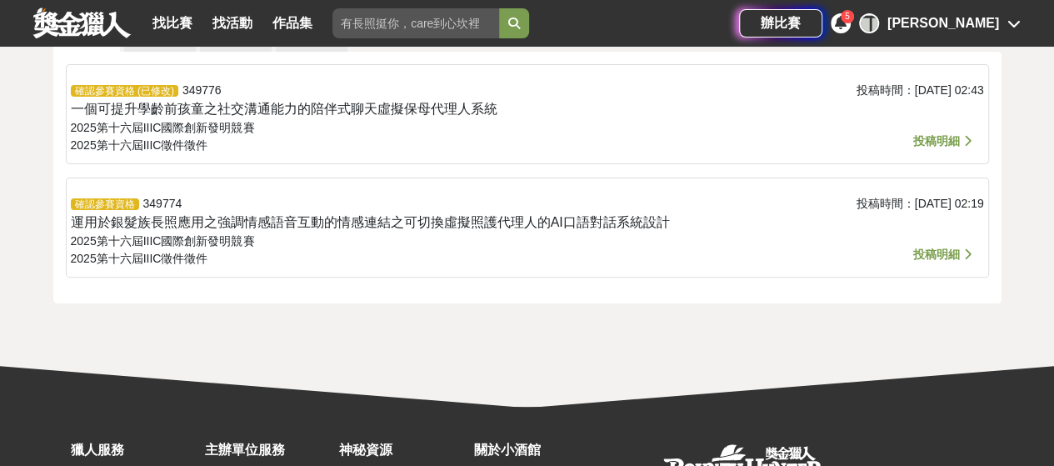
click at [930, 142] on span "投稿明細" at bounding box center [936, 140] width 47 height 13
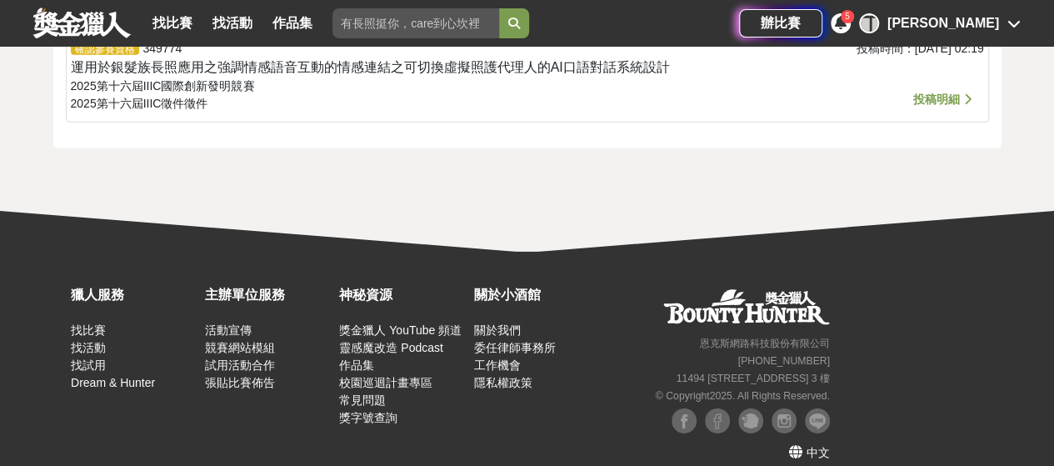
scroll to position [2587, 0]
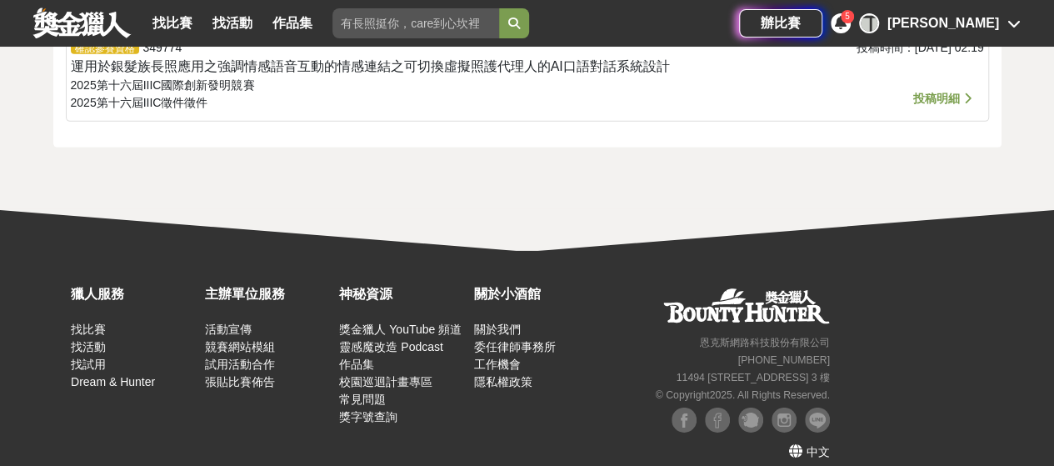
click at [930, 105] on span "投稿明細" at bounding box center [936, 98] width 47 height 13
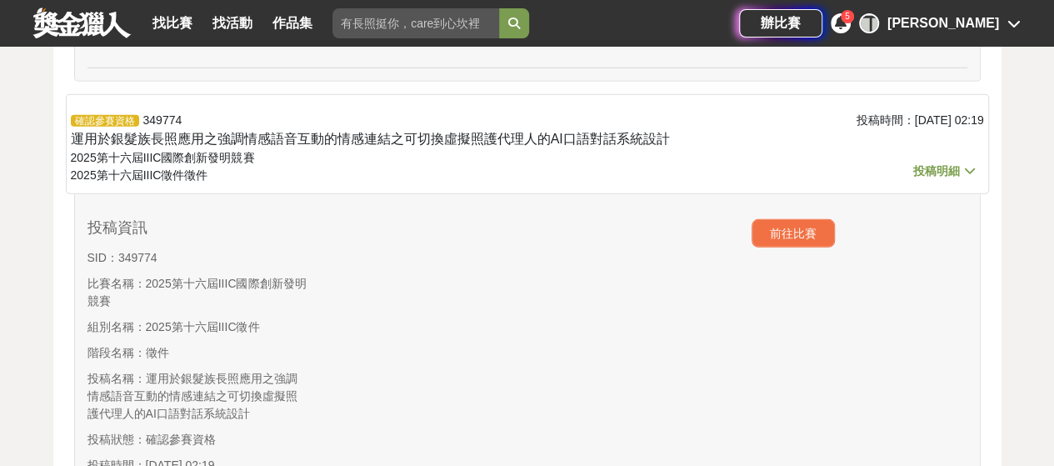
scroll to position [2513, 0]
click at [940, 178] on span "投稿明細" at bounding box center [936, 171] width 47 height 13
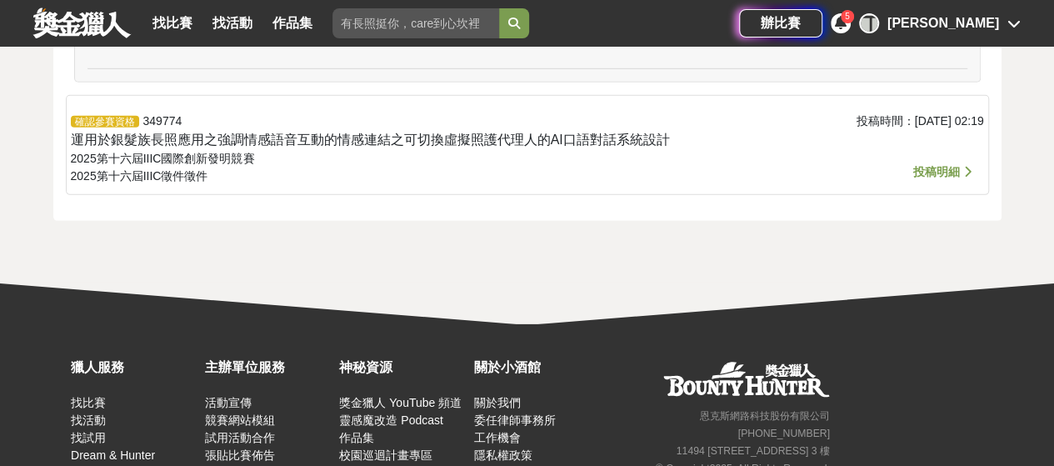
click at [940, 178] on span "投稿明細" at bounding box center [936, 171] width 47 height 13
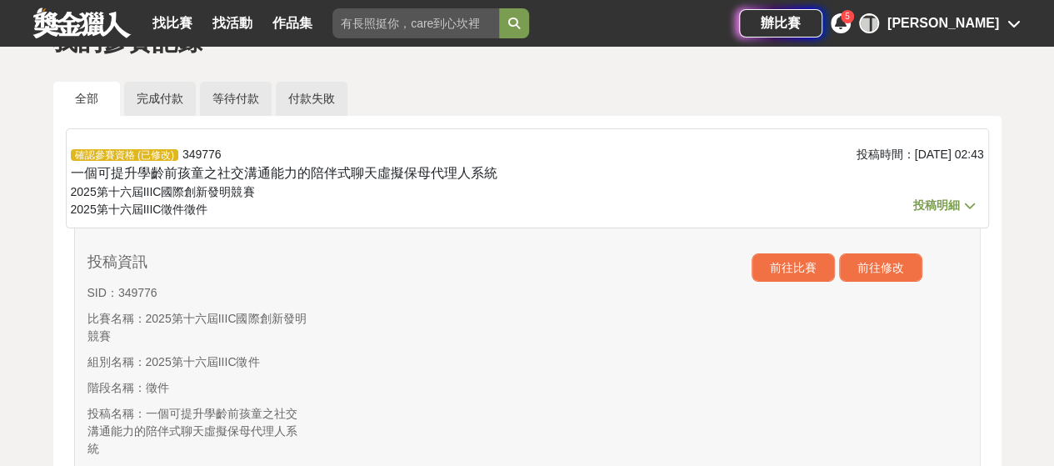
scroll to position [70, 0]
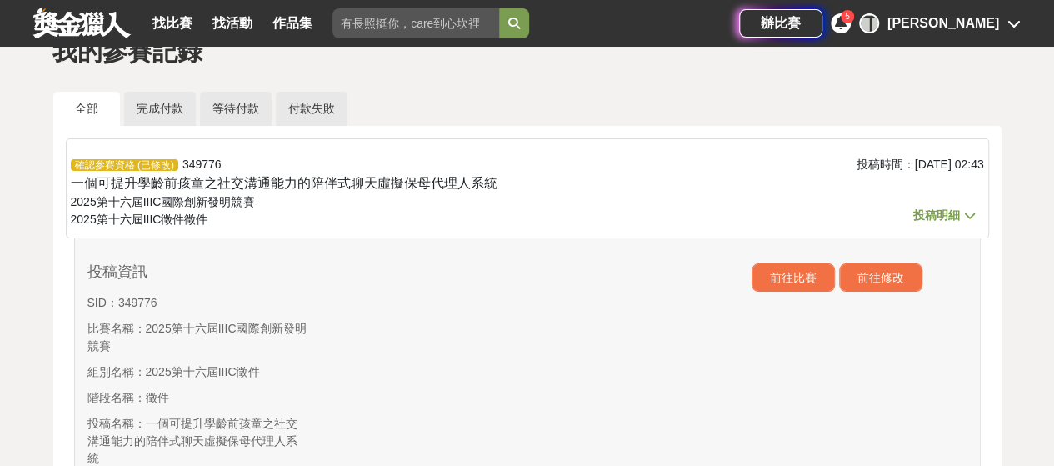
click at [972, 211] on icon at bounding box center [970, 215] width 20 height 16
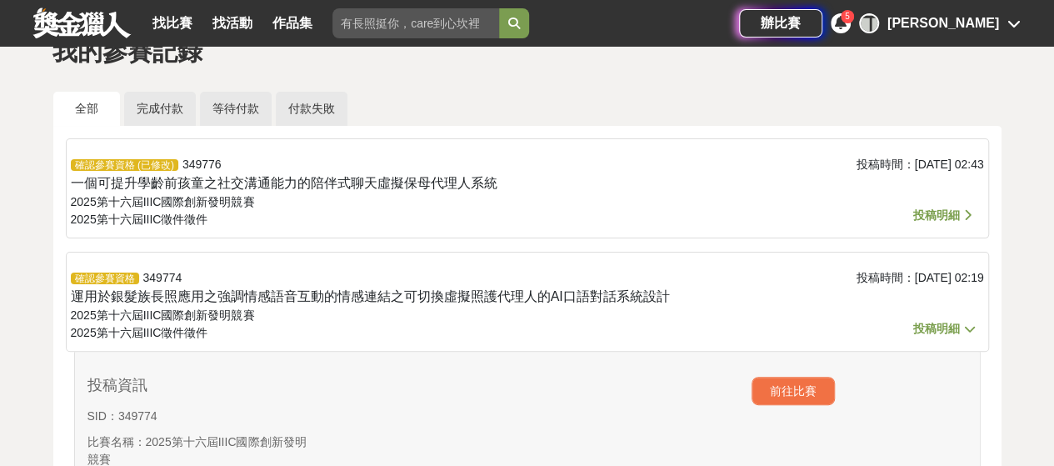
click at [972, 211] on icon at bounding box center [968, 215] width 16 height 20
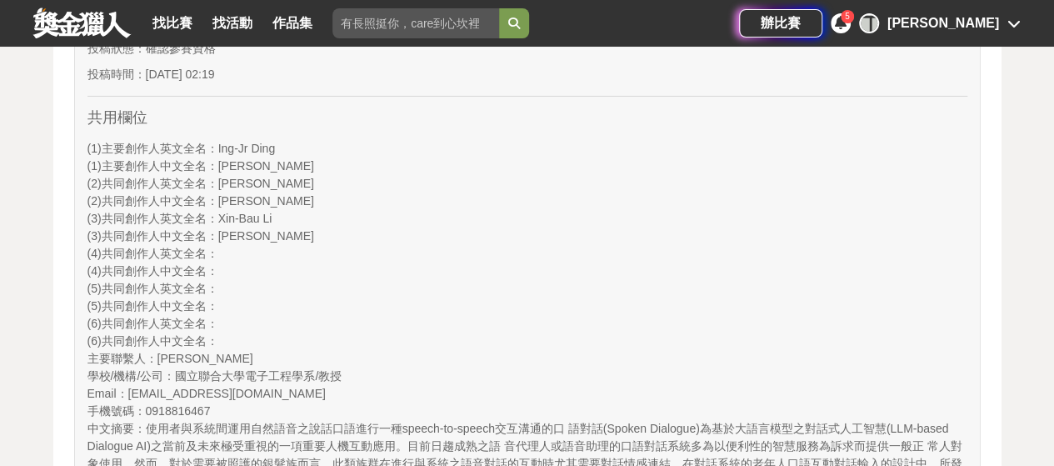
scroll to position [2591, 0]
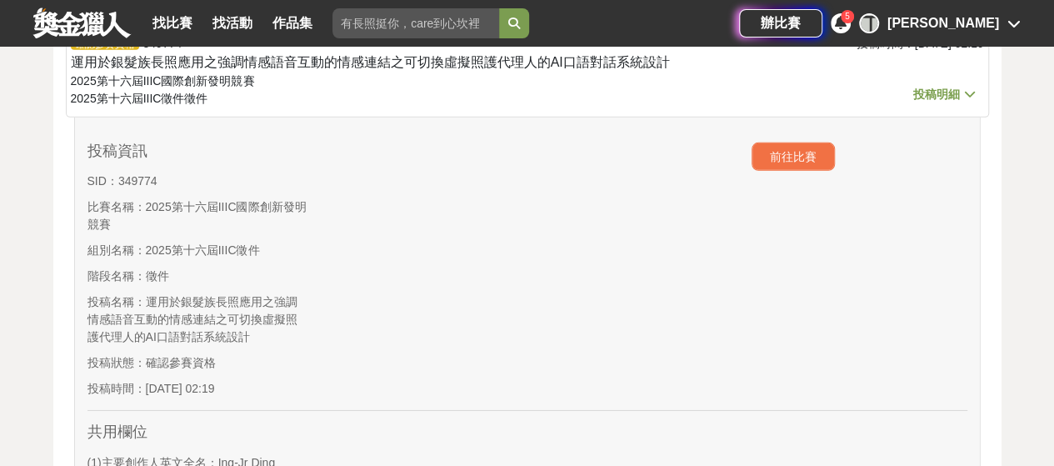
click at [854, 19] on div "5" at bounding box center [847, 16] width 13 height 13
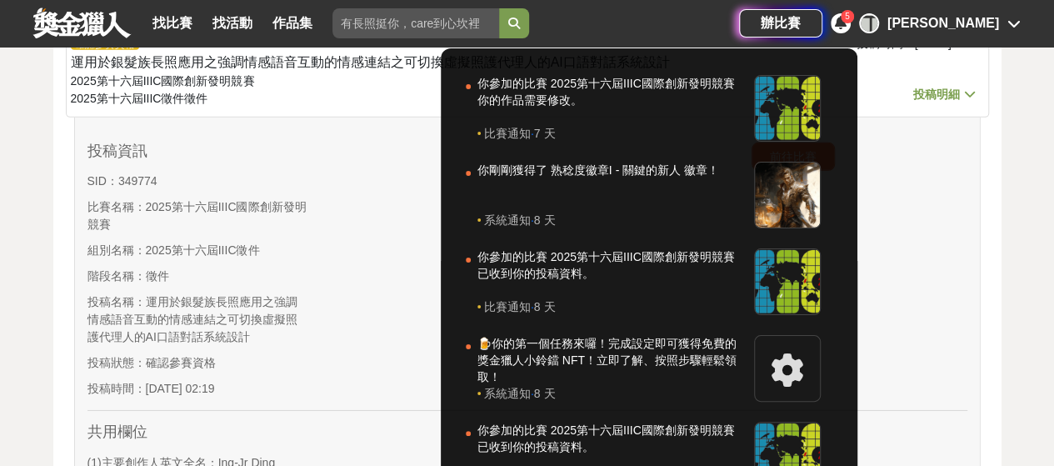
click at [854, 19] on div "5" at bounding box center [847, 16] width 13 height 13
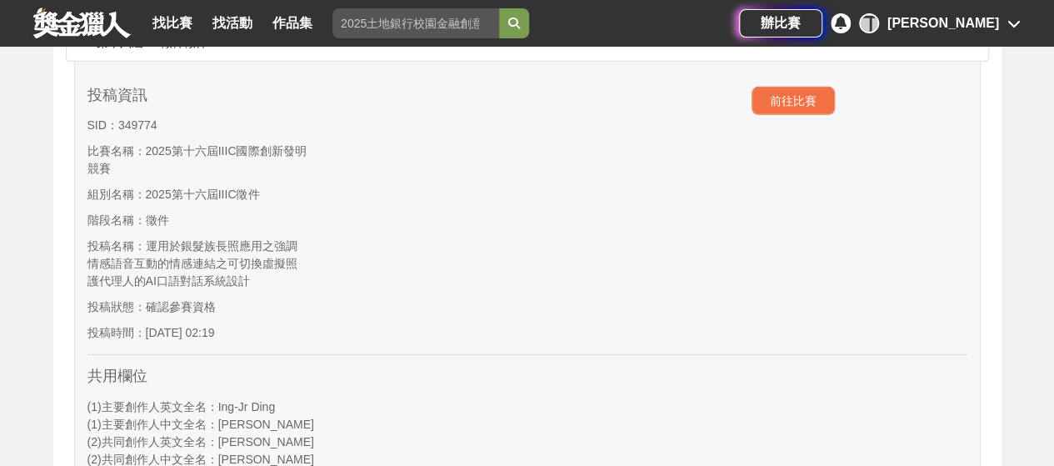
scroll to position [2647, 0]
click at [966, 45] on icon at bounding box center [970, 37] width 20 height 16
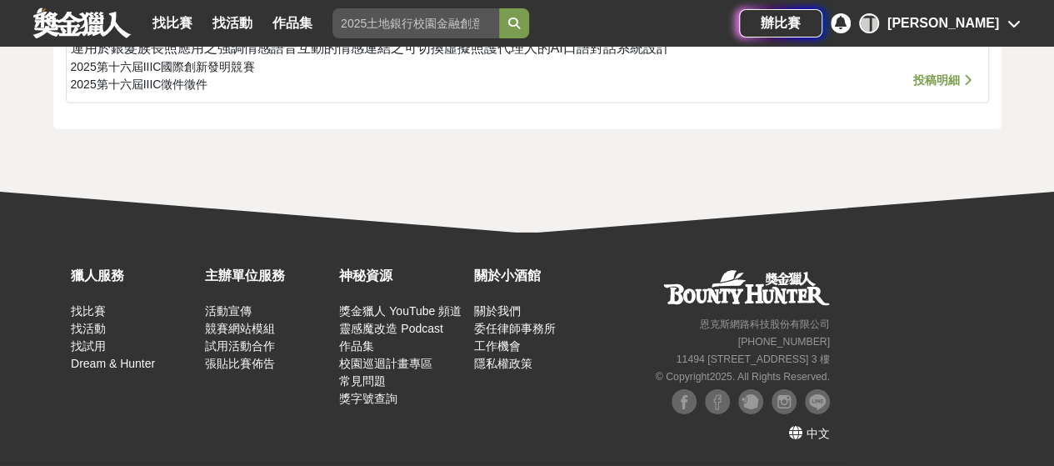
click at [966, 90] on icon at bounding box center [968, 80] width 16 height 20
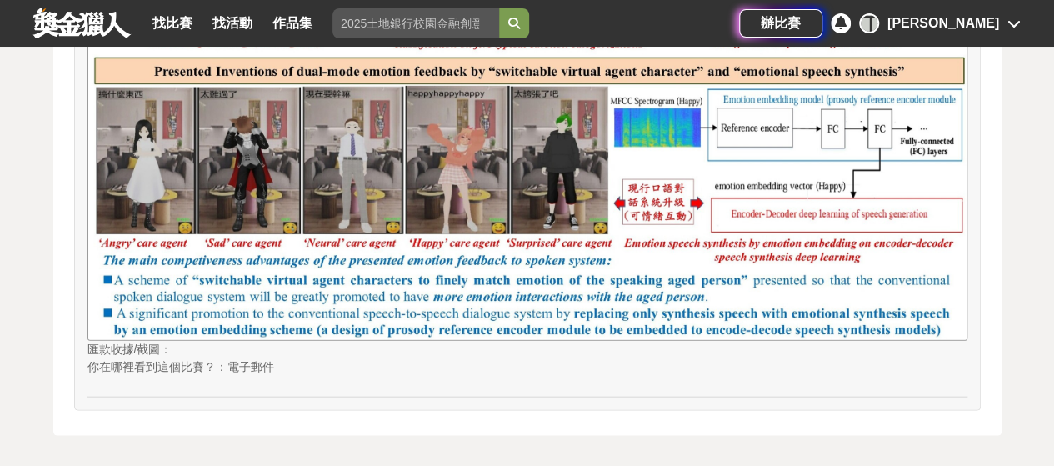
scroll to position [4821, 0]
